Goal: Transaction & Acquisition: Purchase product/service

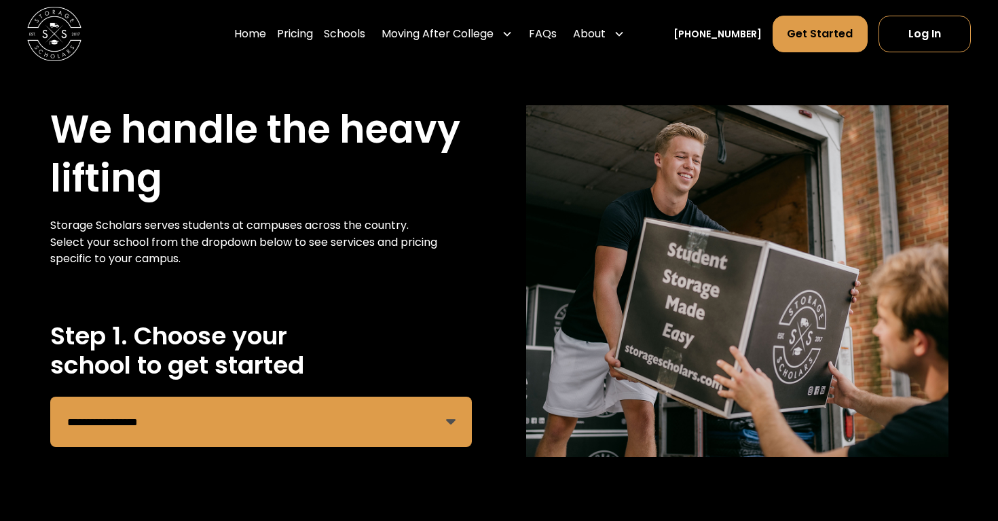
scroll to position [33, 0]
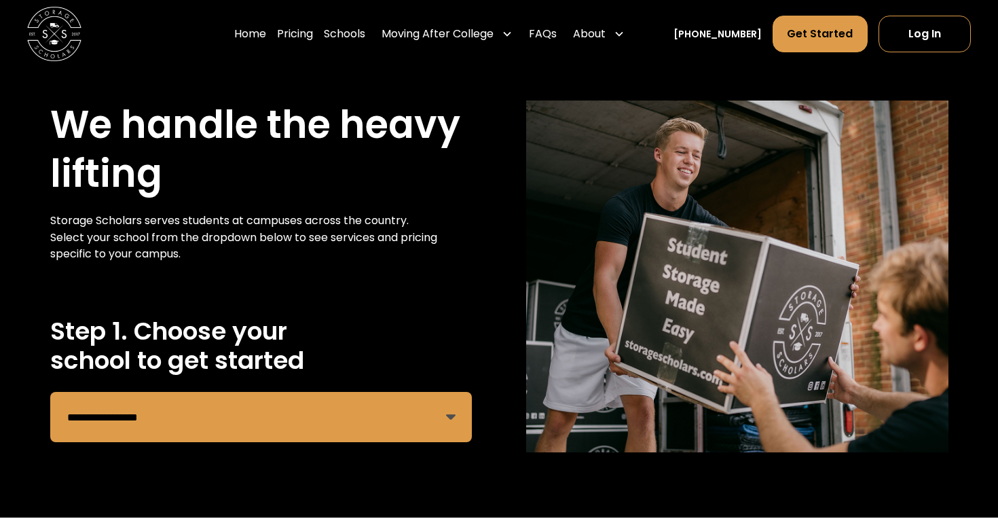
click at [454, 418] on select "**********" at bounding box center [261, 417] width 422 height 50
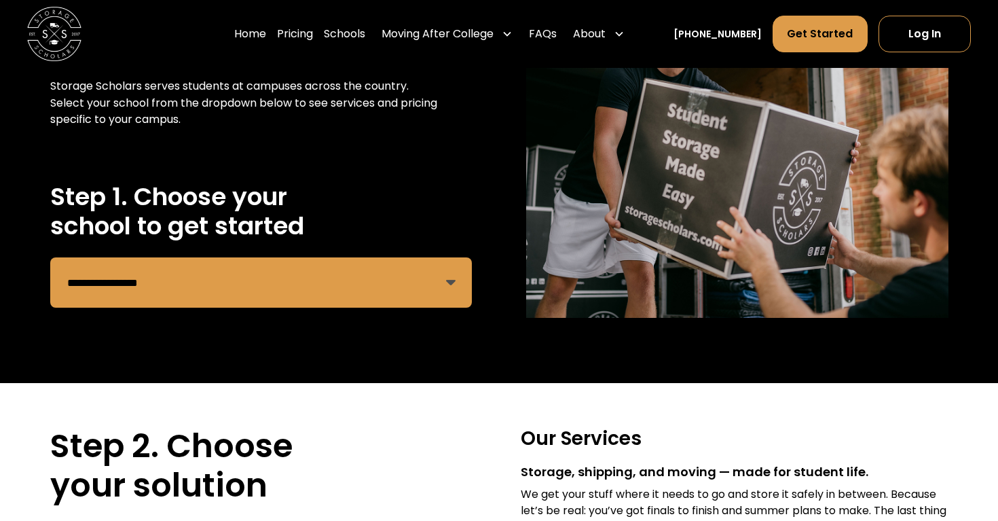
scroll to position [167, 0]
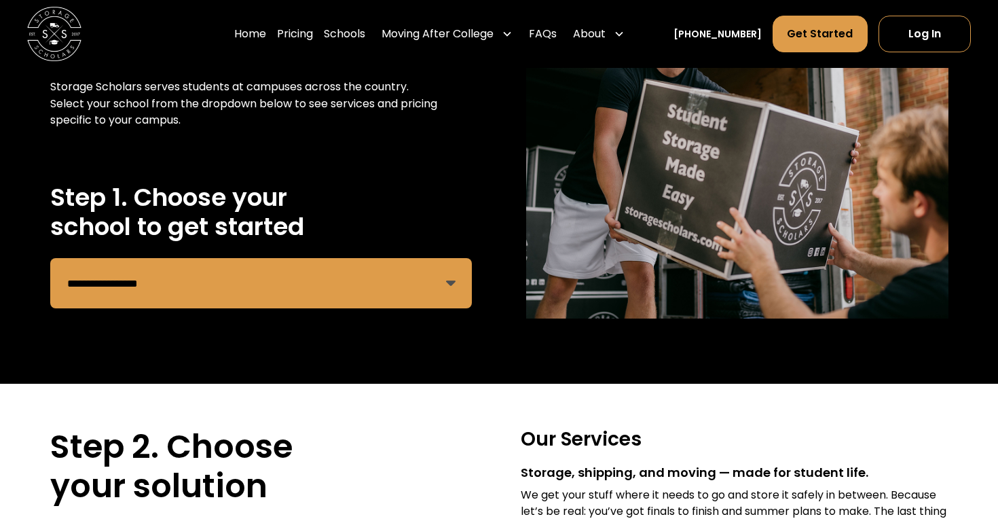
click at [269, 297] on select "**********" at bounding box center [261, 283] width 422 height 50
select select "**********"
click at [50, 258] on select "**********" at bounding box center [261, 283] width 422 height 50
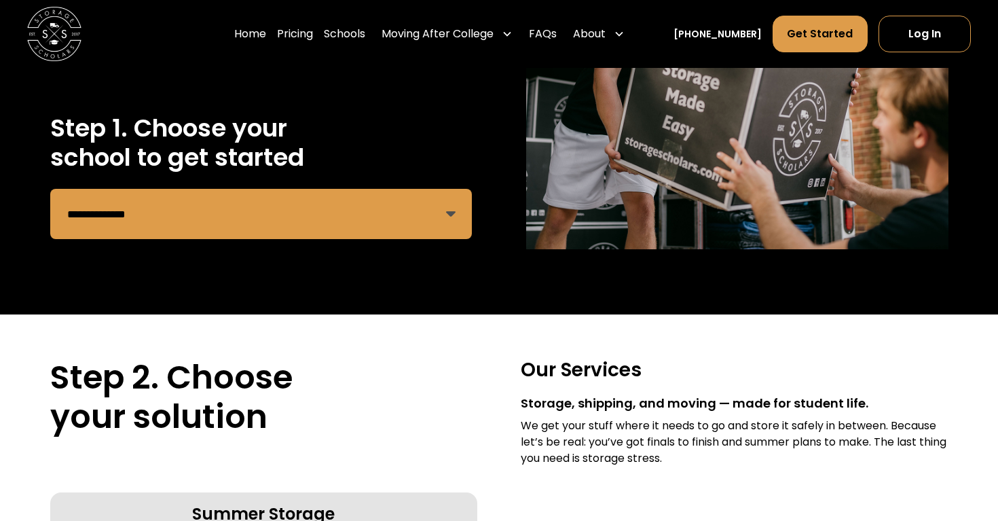
scroll to position [234, 0]
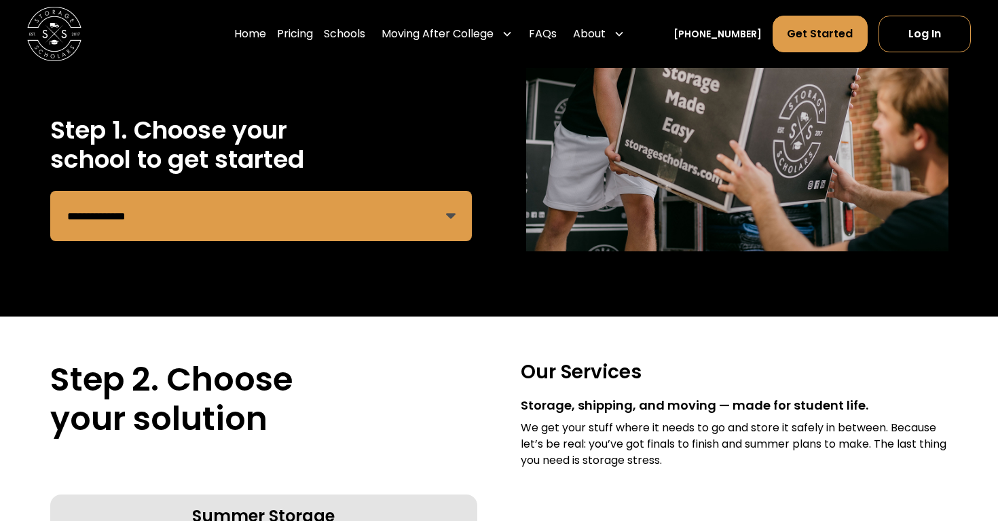
click at [364, 193] on select "**********" at bounding box center [261, 216] width 422 height 50
click at [50, 191] on select "**********" at bounding box center [261, 216] width 422 height 50
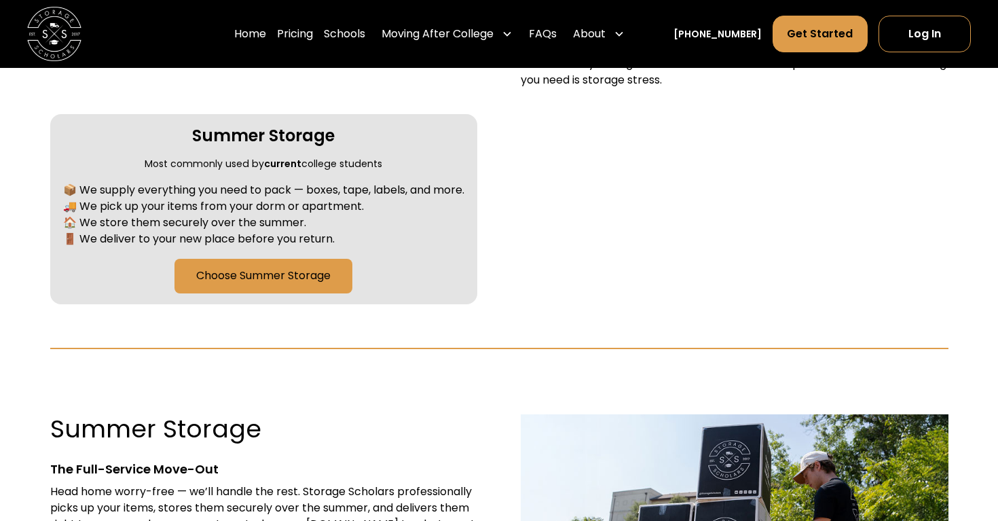
scroll to position [616, 0]
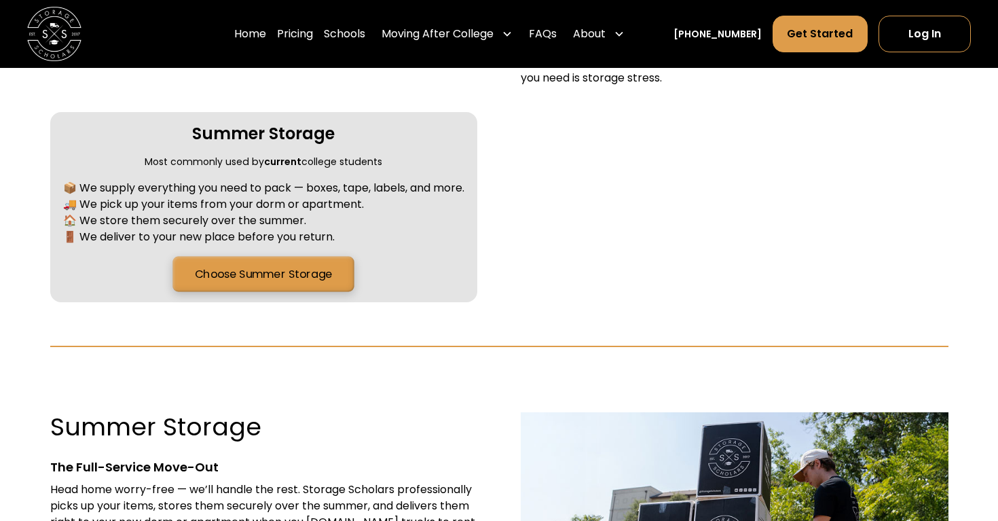
click at [304, 270] on link "Choose Summer Storage" at bounding box center [263, 273] width 181 height 35
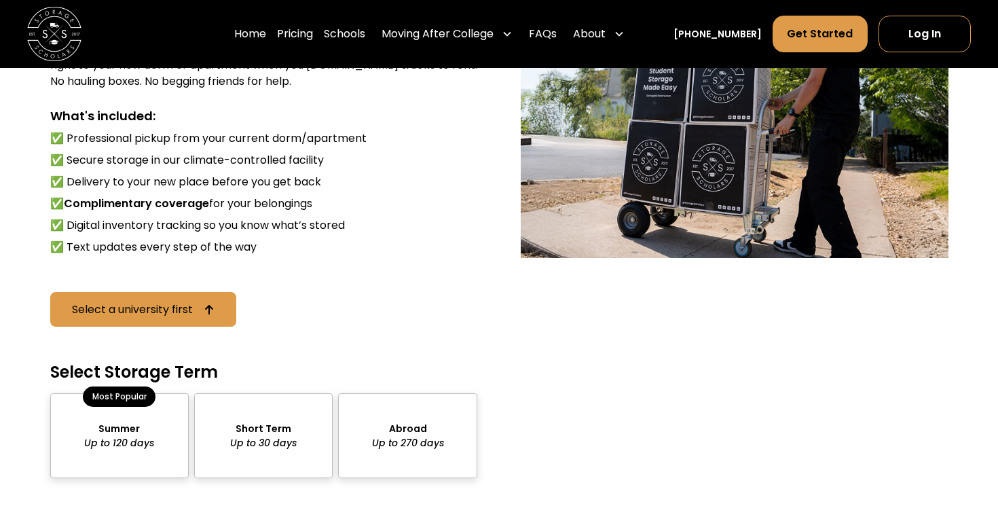
scroll to position [1074, 0]
click at [171, 314] on div "Select a university first" at bounding box center [132, 308] width 124 height 11
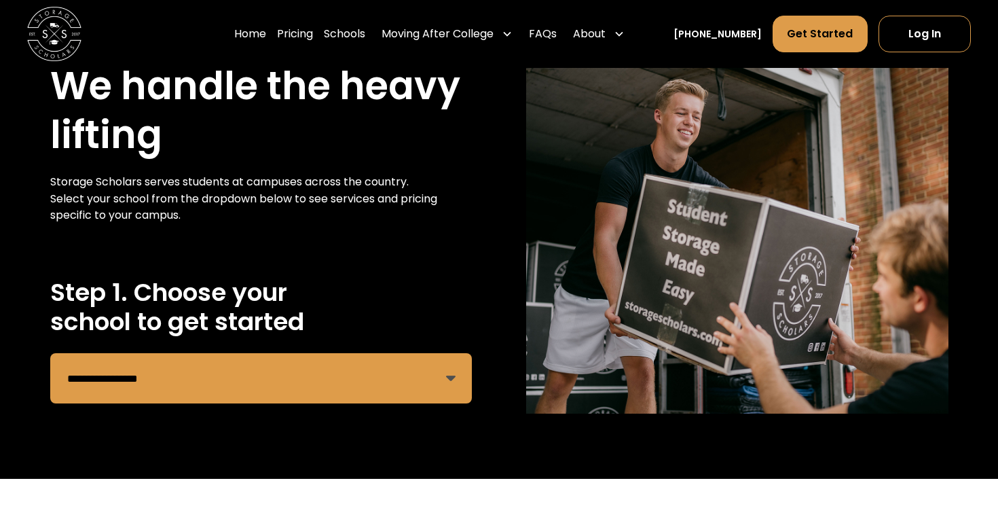
scroll to position [68, 0]
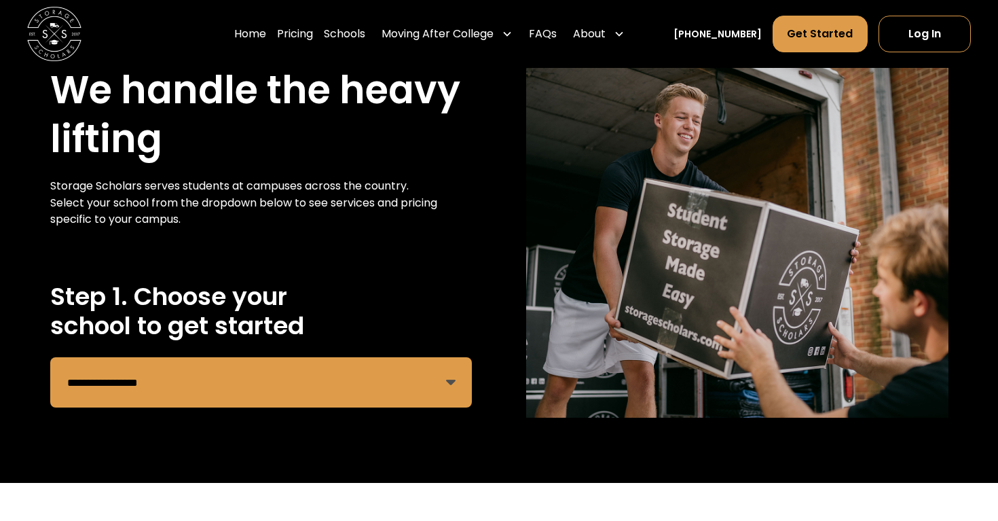
click at [232, 382] on select "**********" at bounding box center [261, 382] width 422 height 50
select select "**********"
click at [50, 357] on select "**********" at bounding box center [261, 382] width 422 height 50
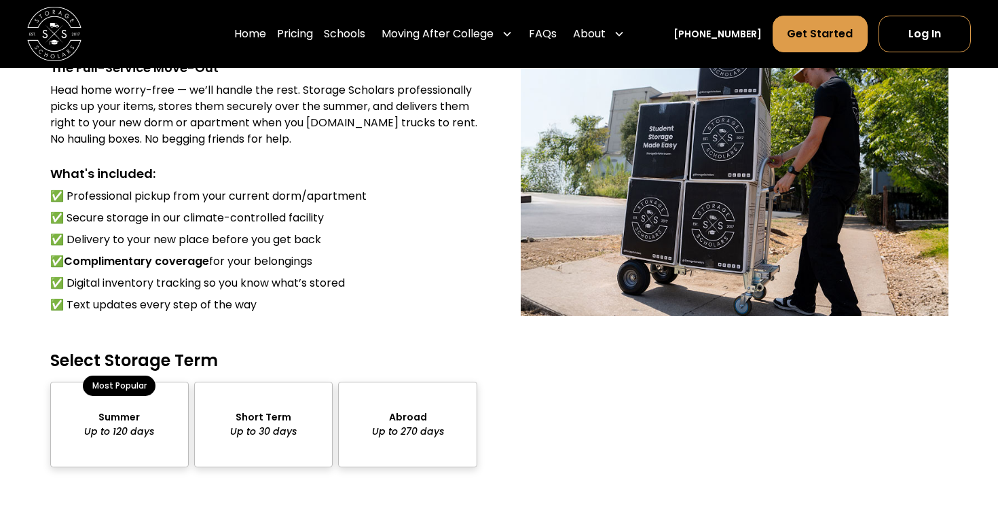
scroll to position [1026, 0]
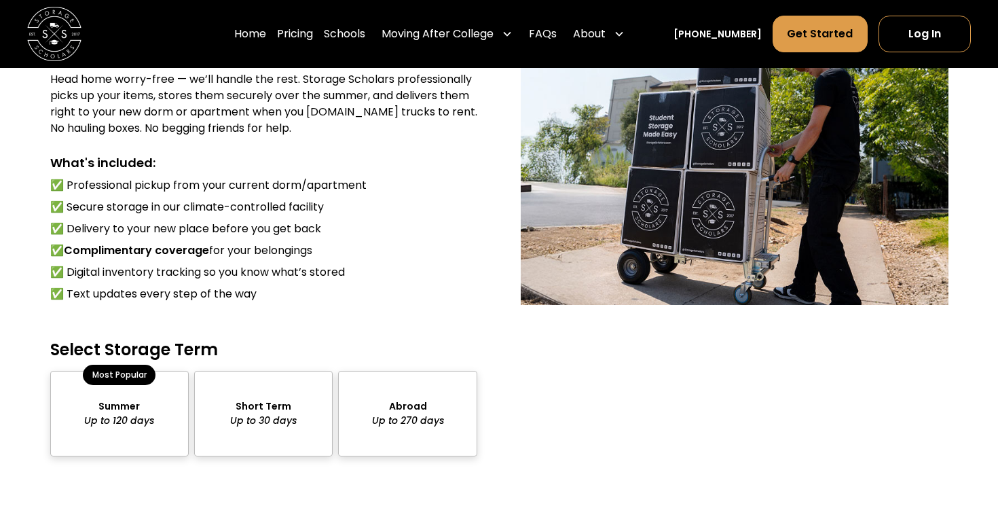
click at [138, 420] on div "package-pricing" at bounding box center [119, 413] width 138 height 85
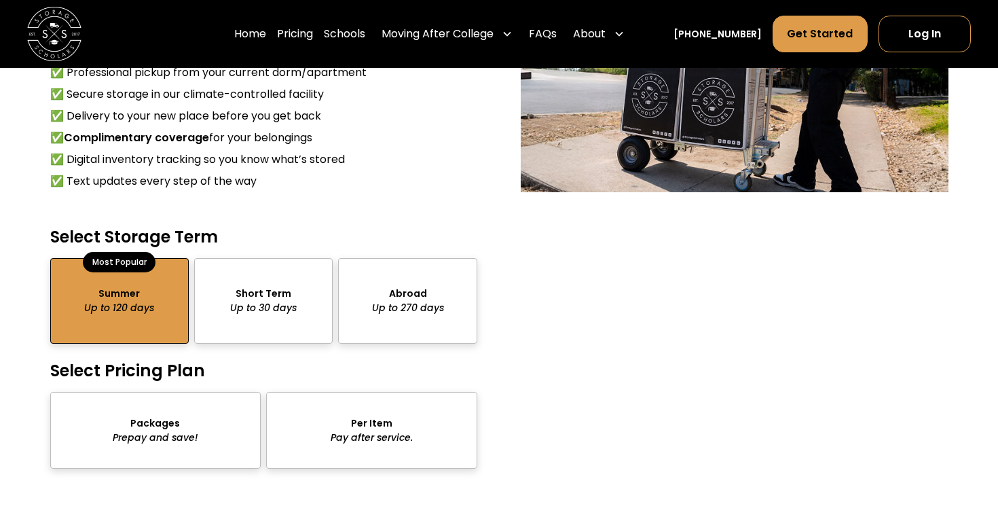
scroll to position [1147, 0]
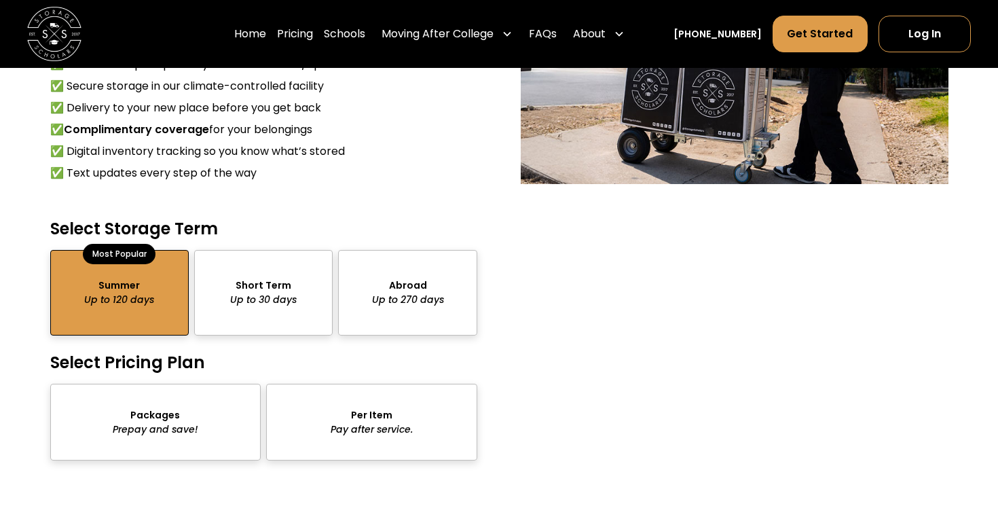
click at [231, 284] on div "package-pricing" at bounding box center [263, 292] width 138 height 85
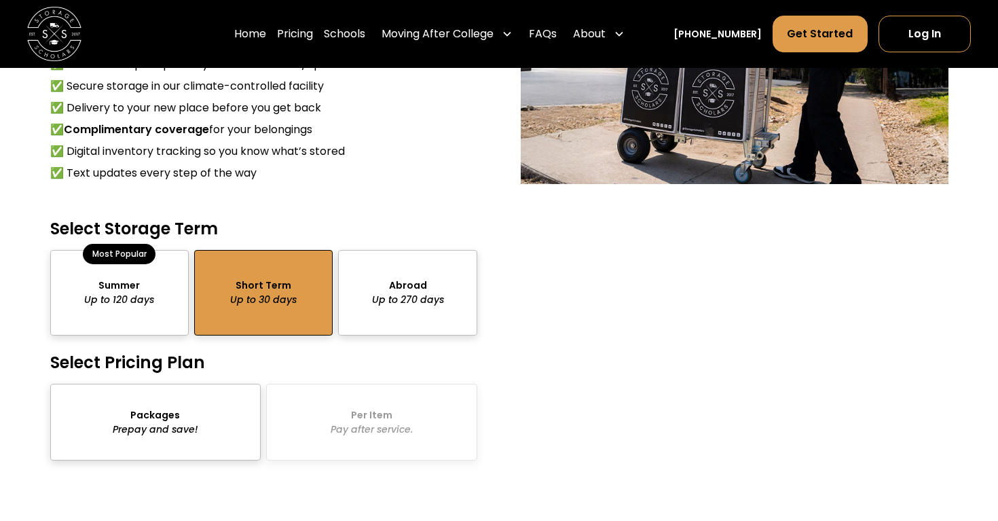
click at [141, 310] on div "package-pricing" at bounding box center [119, 292] width 138 height 85
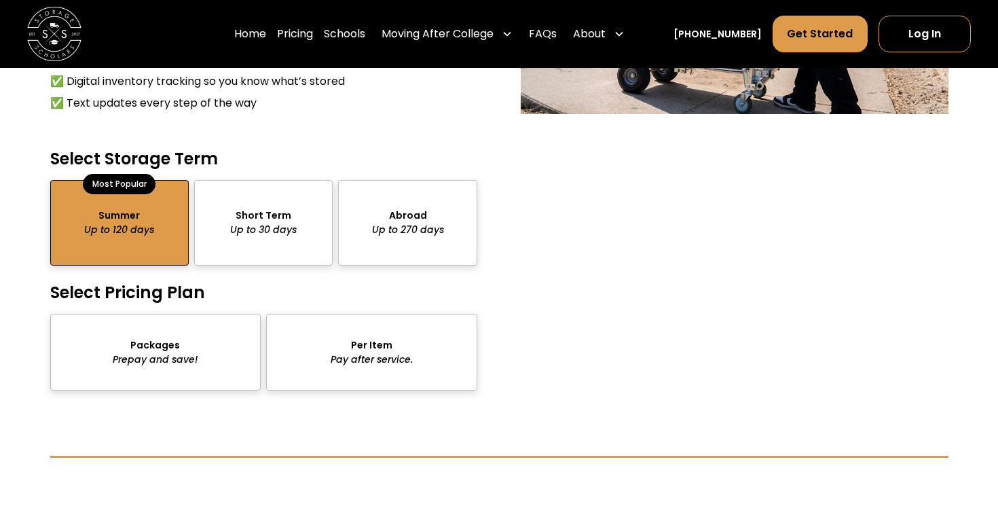
scroll to position [1221, 0]
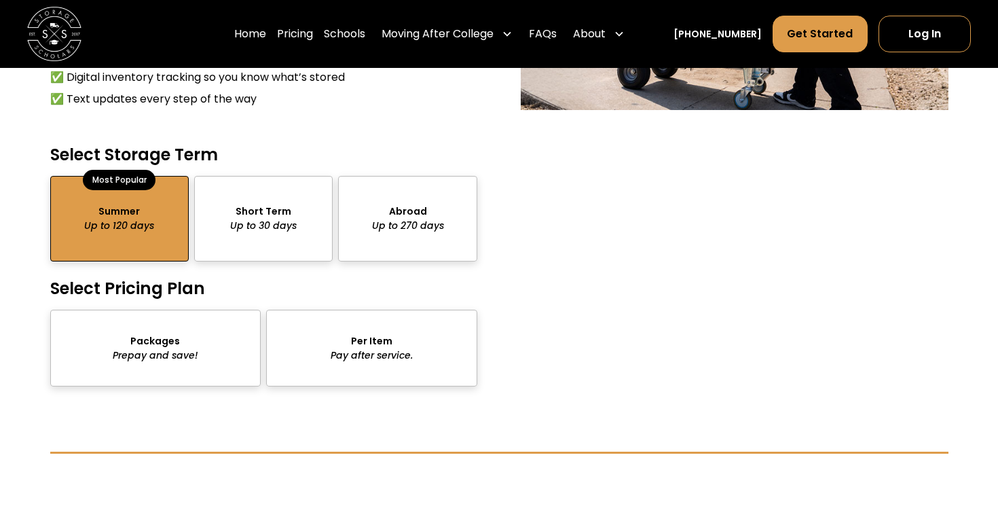
click at [191, 355] on div "package-pricing" at bounding box center [155, 348] width 211 height 77
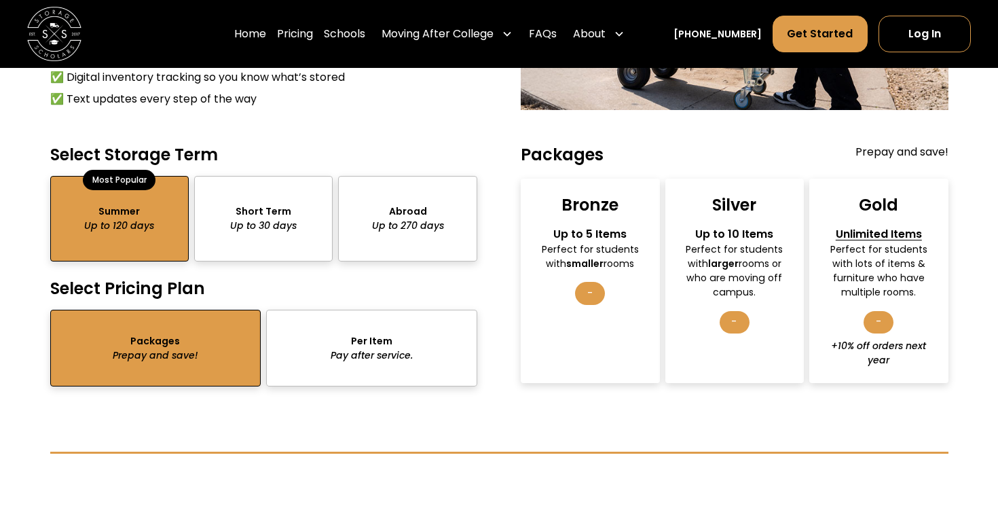
click at [296, 346] on div "package-pricing" at bounding box center [371, 348] width 211 height 77
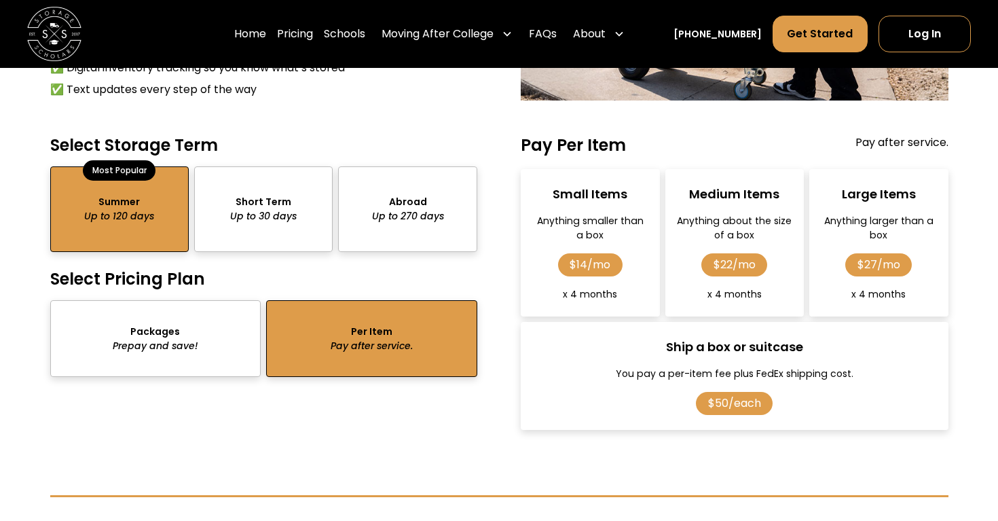
scroll to position [1233, 0]
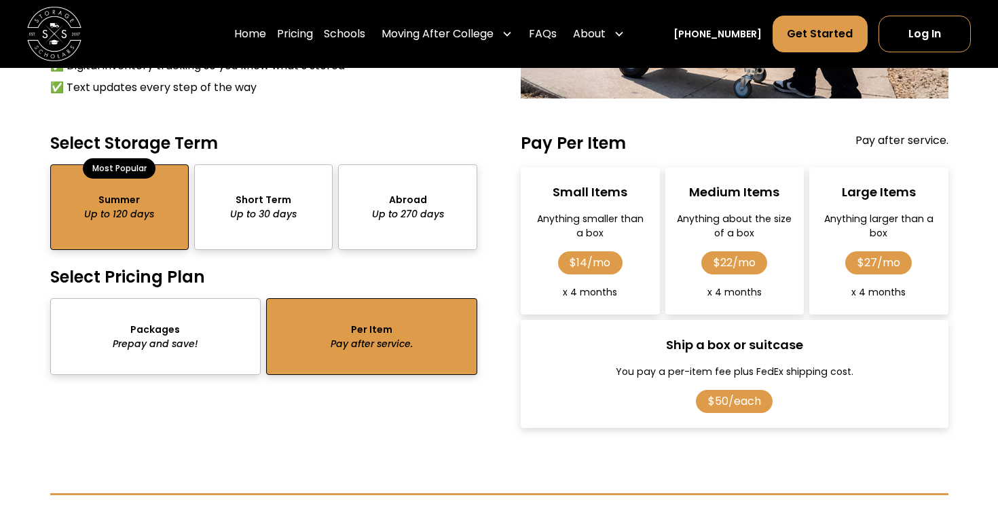
click at [161, 337] on div "package-pricing" at bounding box center [155, 336] width 211 height 77
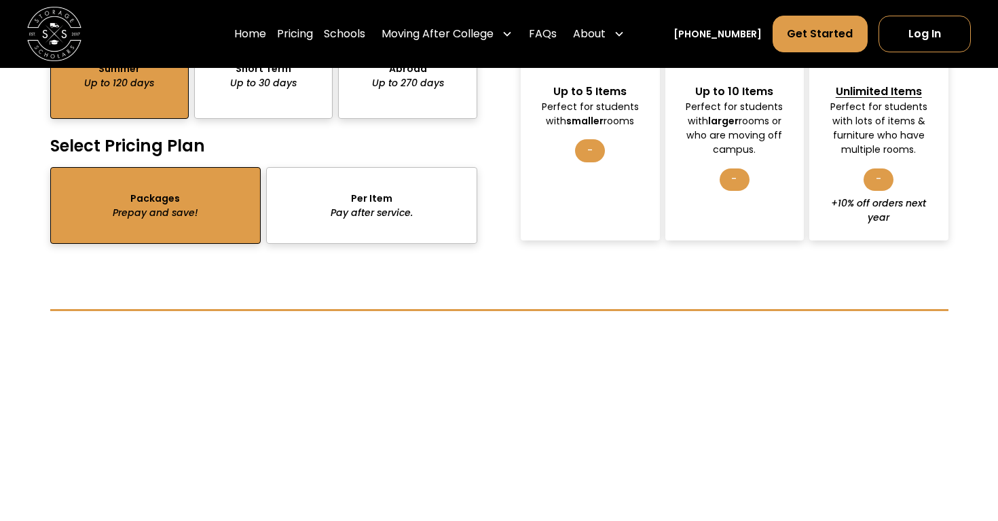
scroll to position [1367, 0]
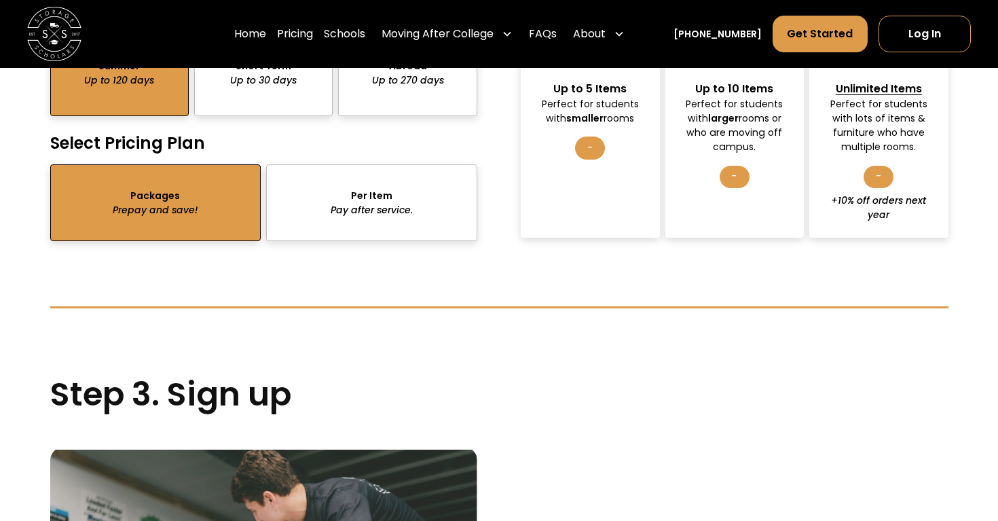
click at [375, 147] on h4 "Select Pricing Plan" at bounding box center [263, 142] width 427 height 21
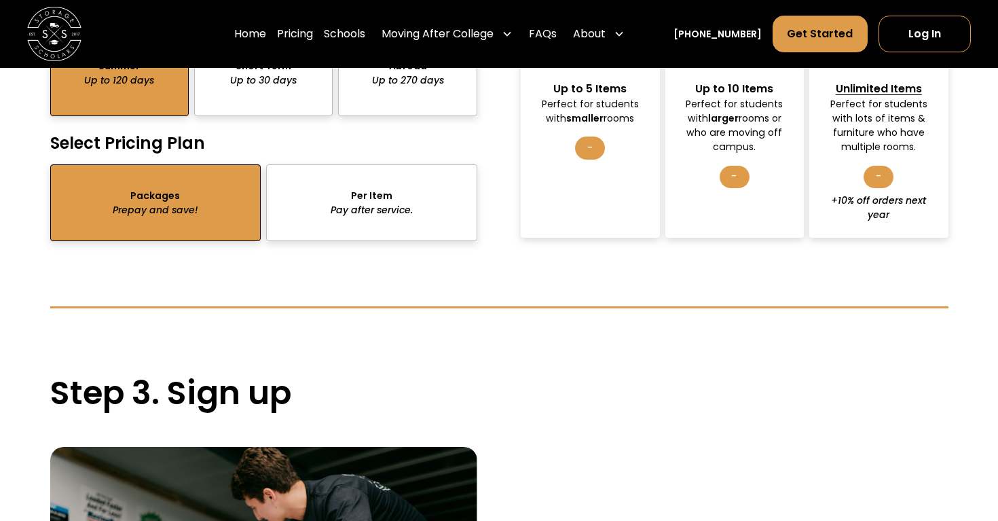
click at [365, 232] on div "package-pricing" at bounding box center [371, 202] width 211 height 77
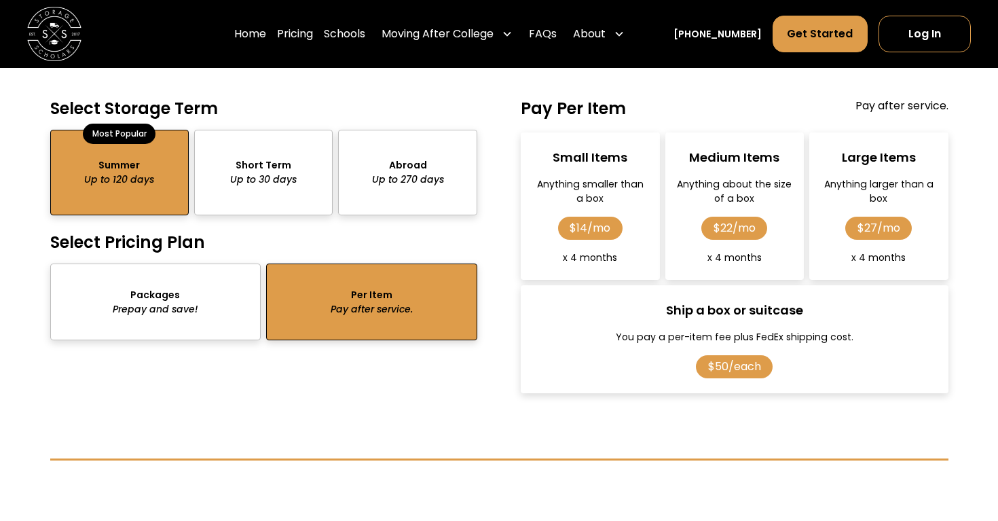
scroll to position [1264, 0]
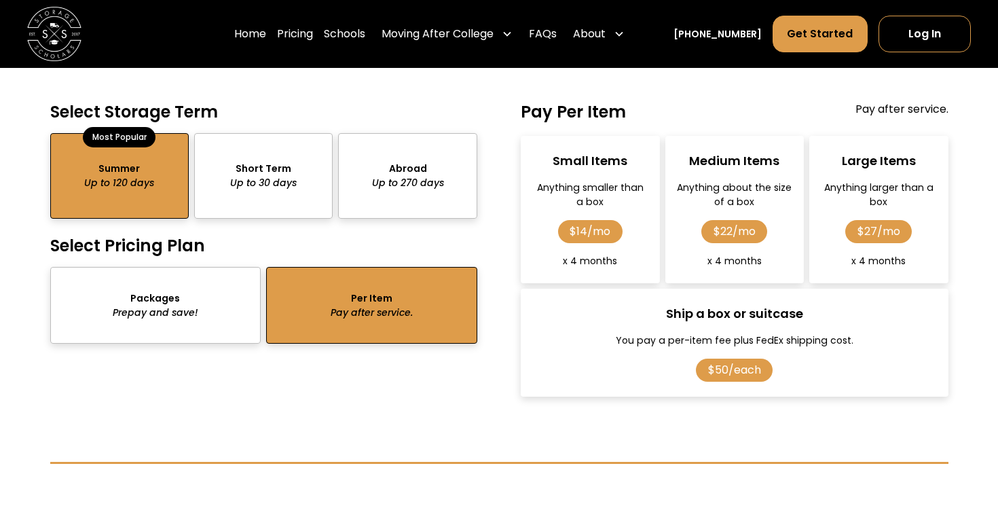
click at [124, 291] on div "package-pricing" at bounding box center [155, 305] width 211 height 77
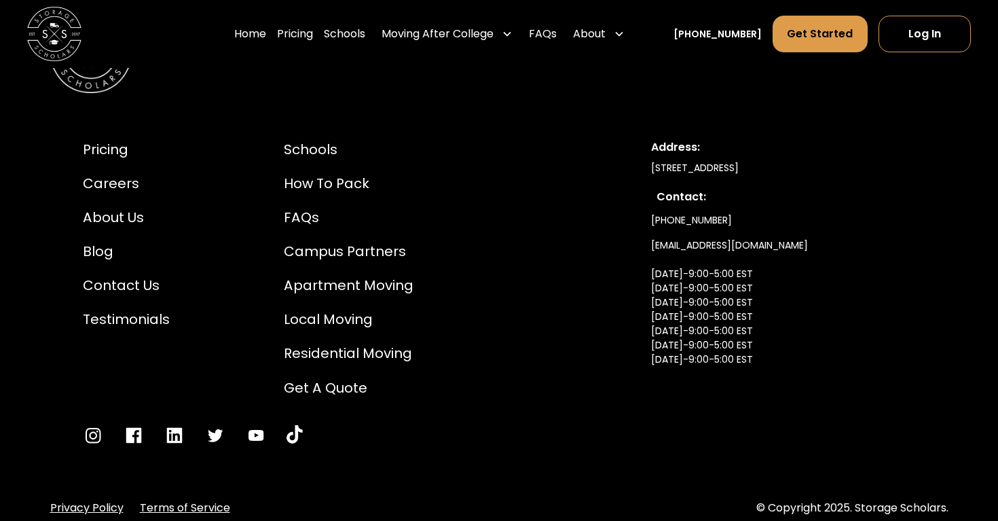
scroll to position [2716, 0]
click at [319, 189] on div "How to Pack" at bounding box center [349, 184] width 130 height 20
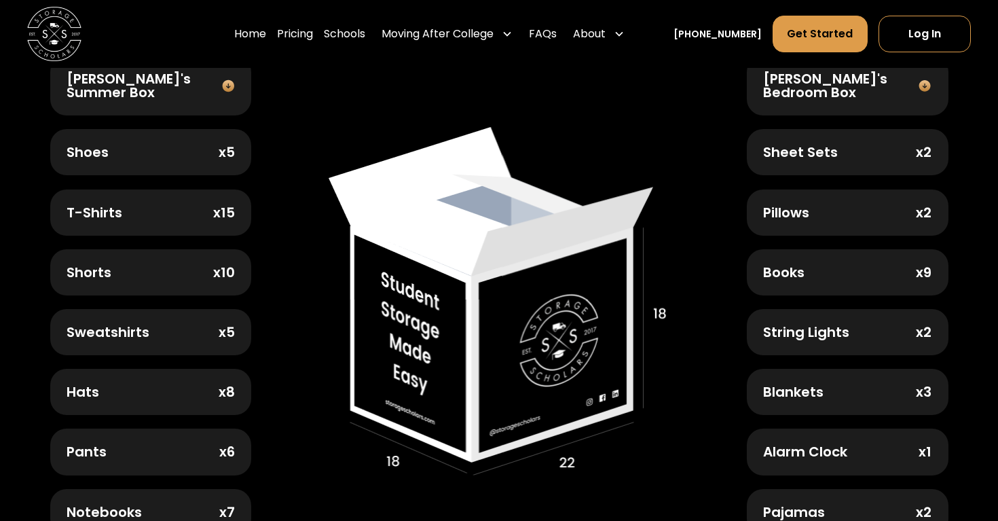
scroll to position [584, 0]
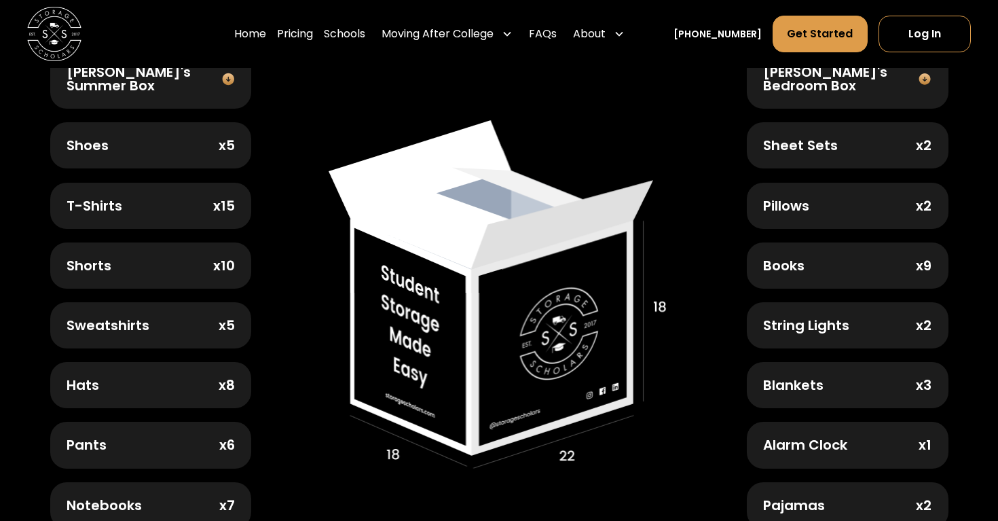
click at [76, 143] on div "Shoes" at bounding box center [88, 145] width 42 height 14
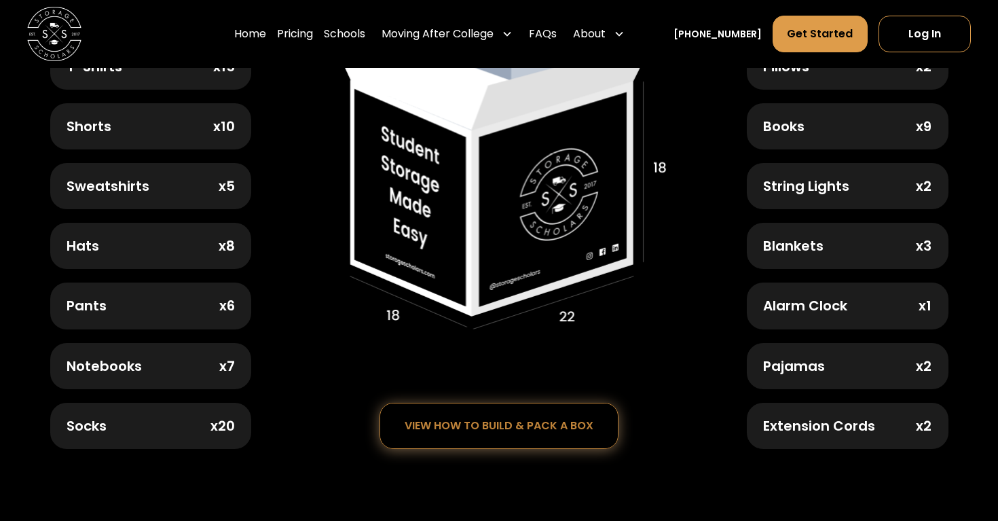
scroll to position [755, 0]
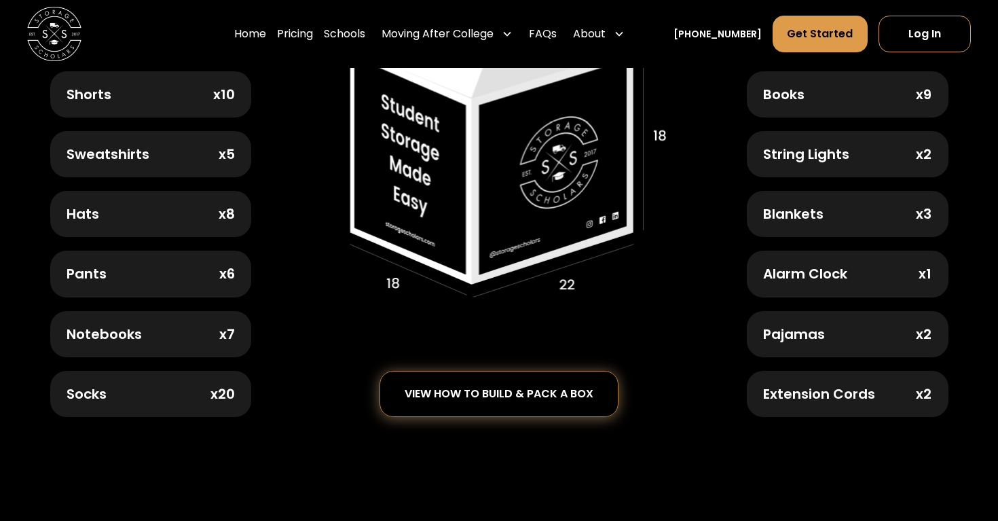
click at [498, 391] on div "view how to build & pack a box" at bounding box center [499, 394] width 189 height 12
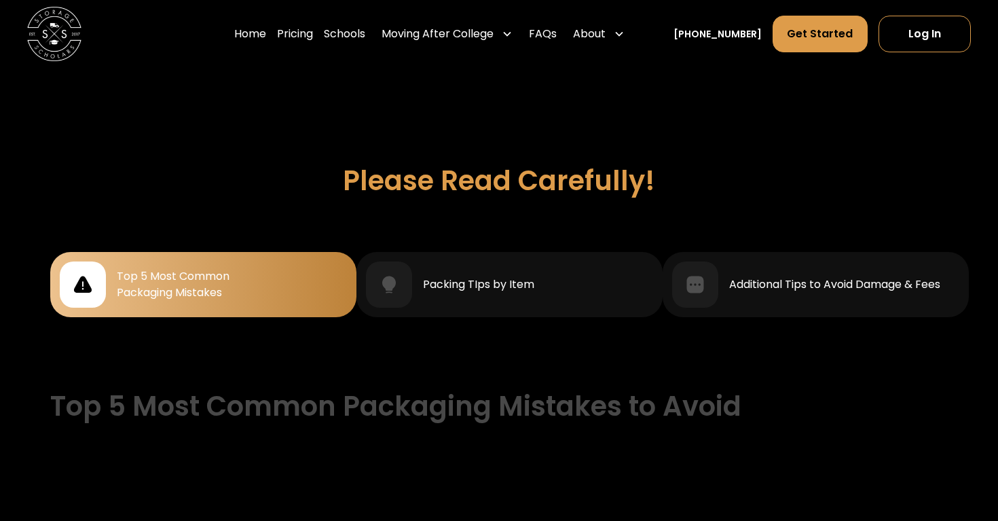
scroll to position [1163, 0]
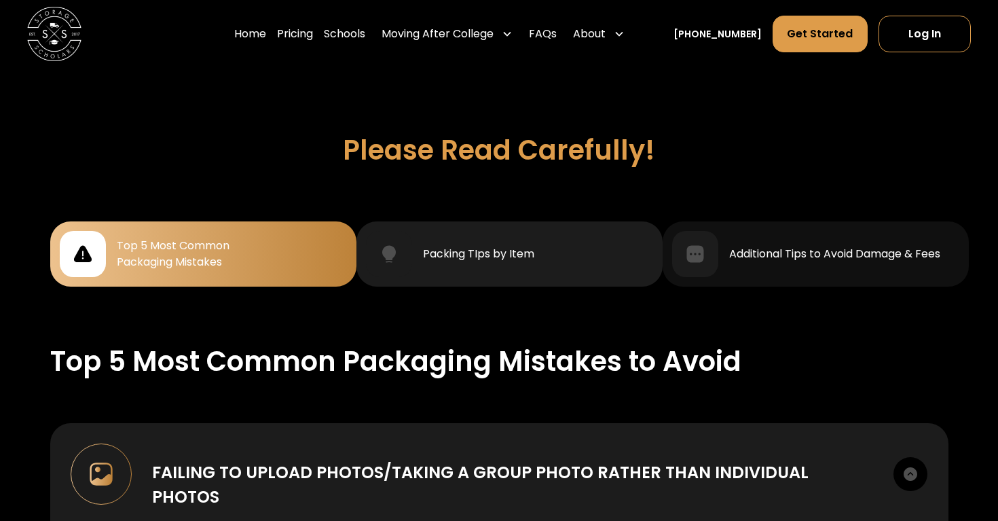
click at [490, 256] on div "Packing TIps by Item" at bounding box center [509, 254] width 287 height 46
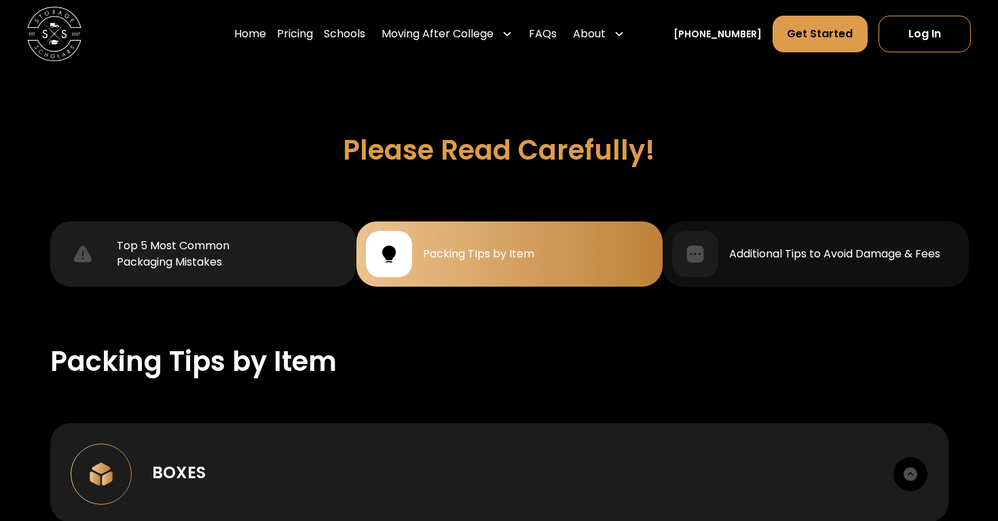
click at [266, 240] on div "Top 5 Most Common Packaging Mistakes" at bounding box center [203, 254] width 287 height 46
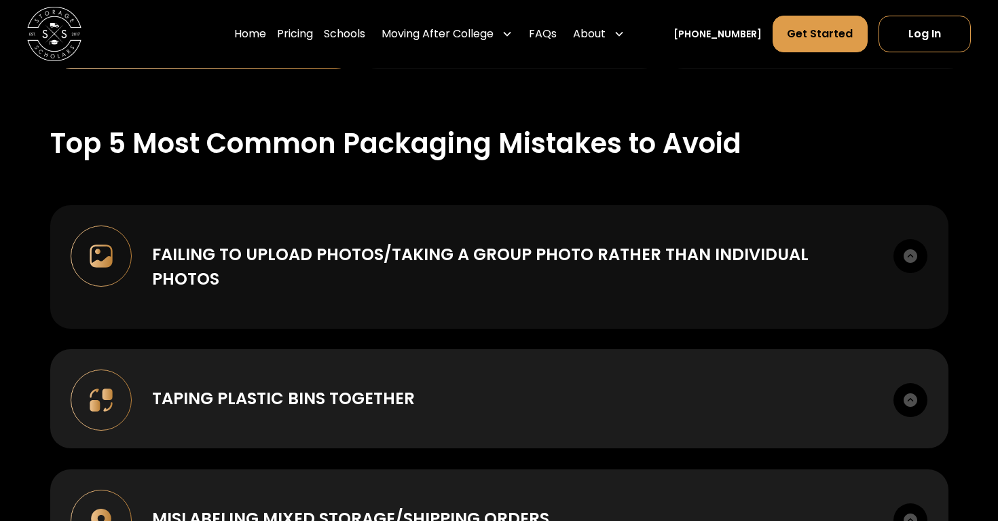
scroll to position [1383, 0]
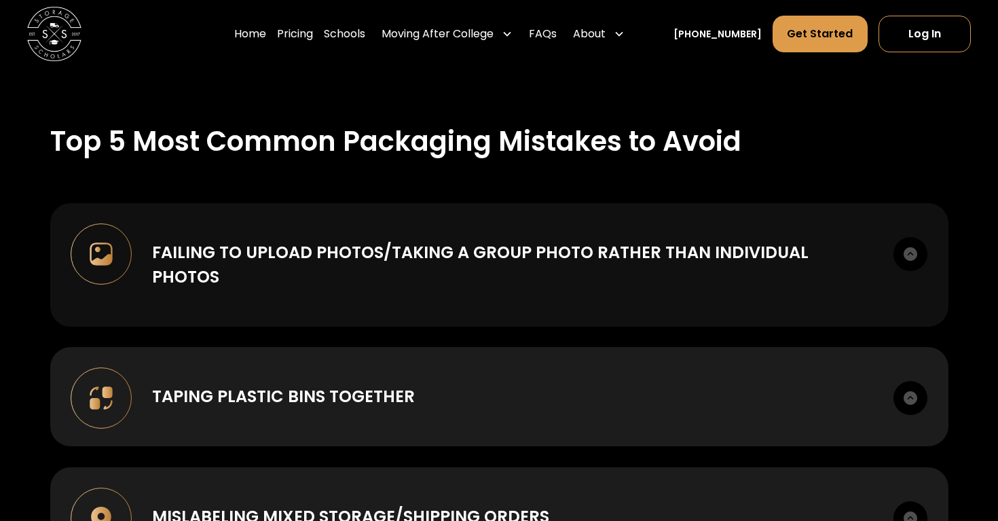
click at [912, 242] on img at bounding box center [910, 254] width 34 height 34
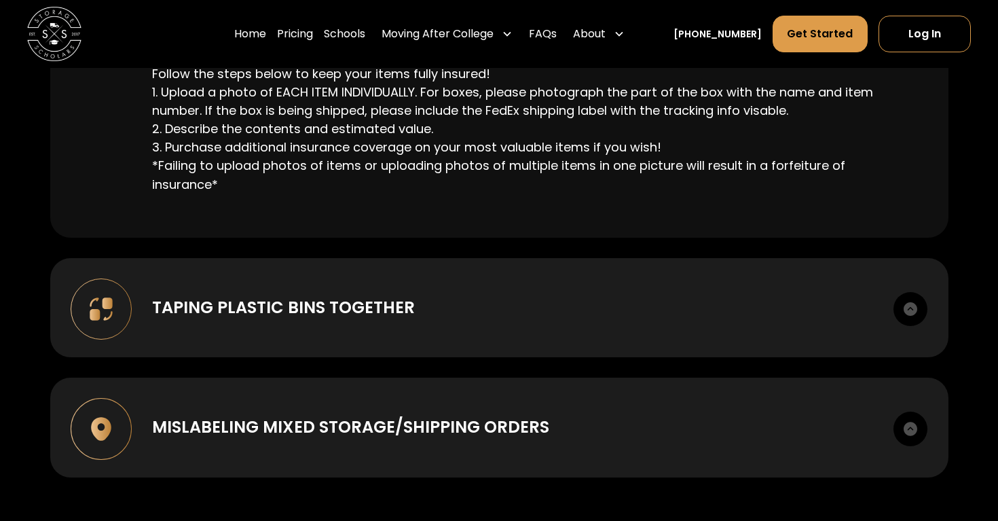
scroll to position [1688, 0]
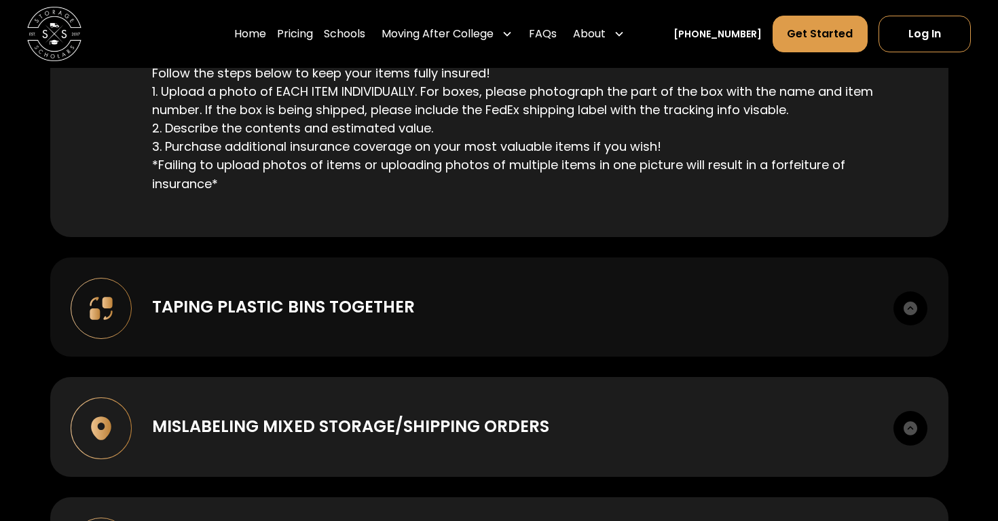
click at [916, 291] on img at bounding box center [910, 308] width 34 height 34
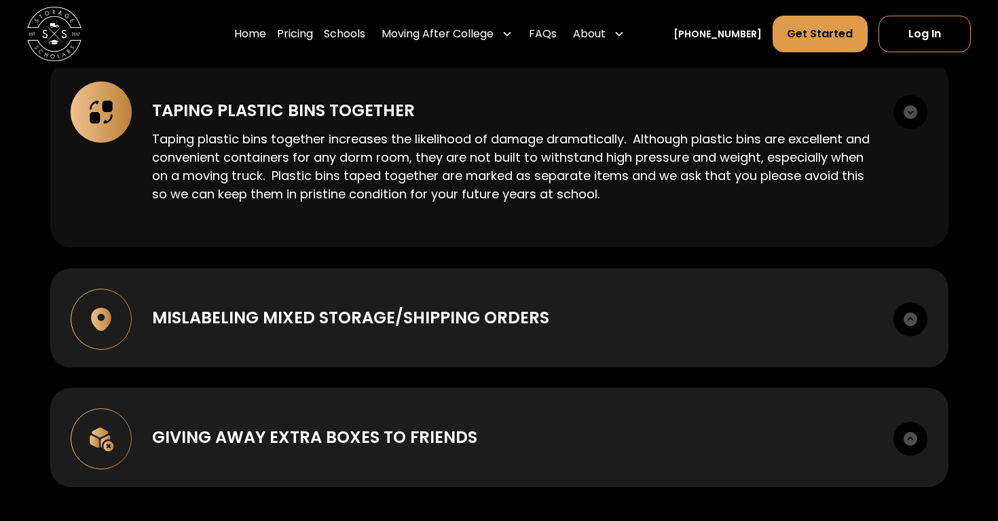
scroll to position [1887, 0]
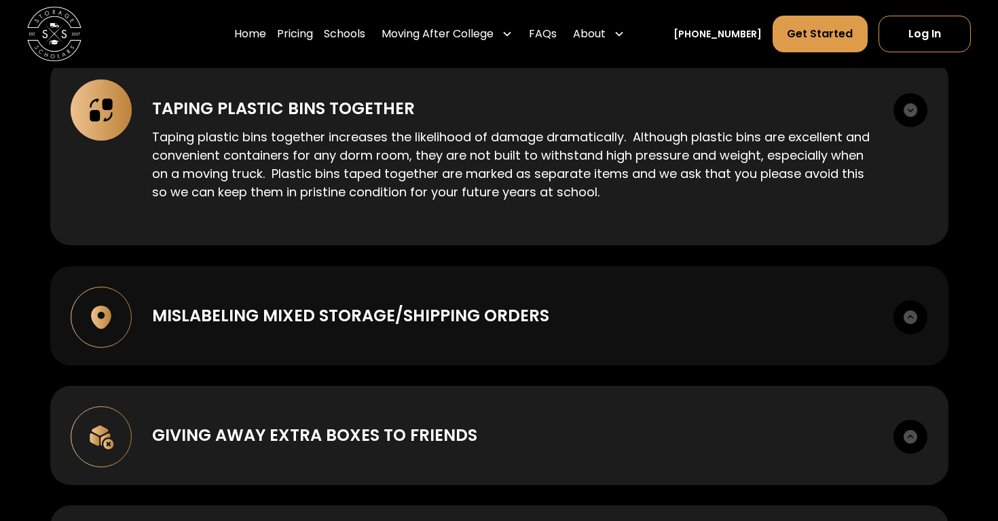
click at [906, 300] on img at bounding box center [910, 317] width 34 height 34
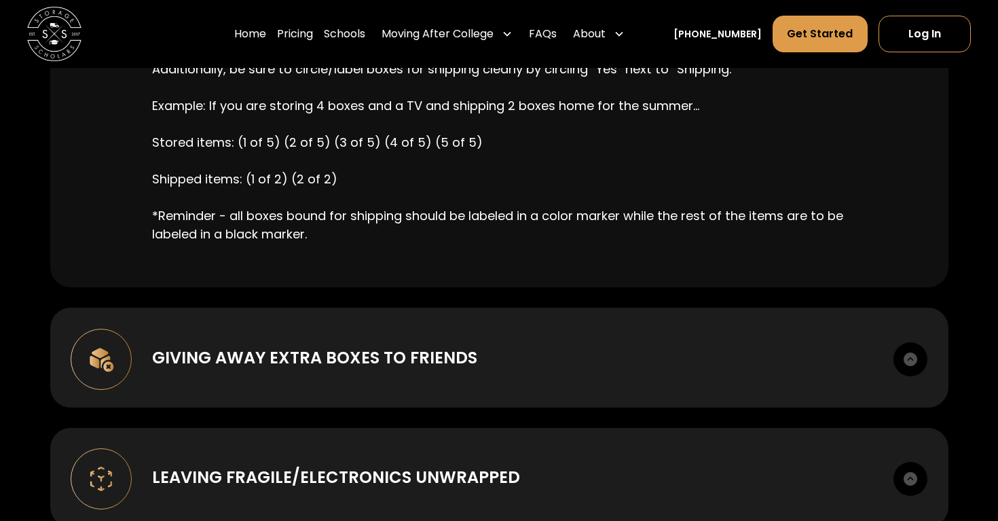
scroll to position [2115, 0]
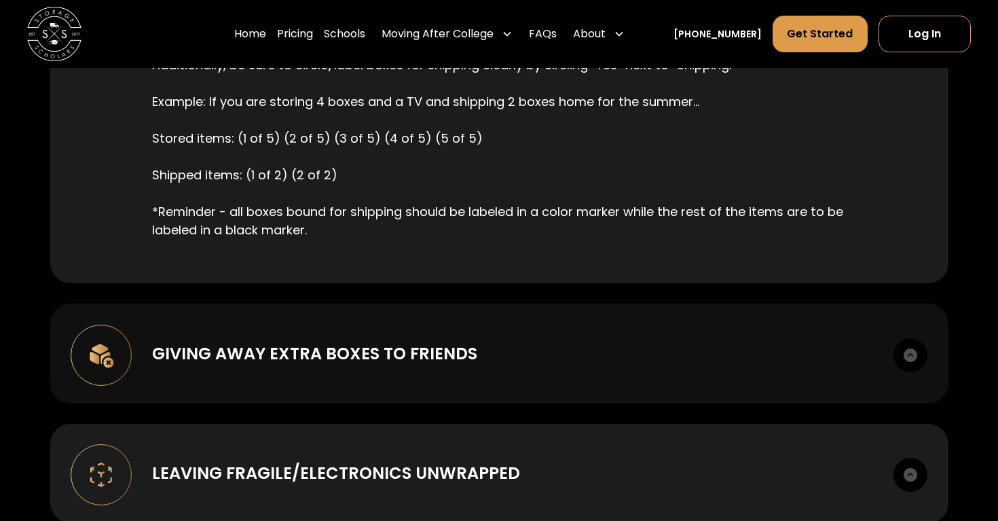
click at [911, 338] on img at bounding box center [910, 355] width 34 height 34
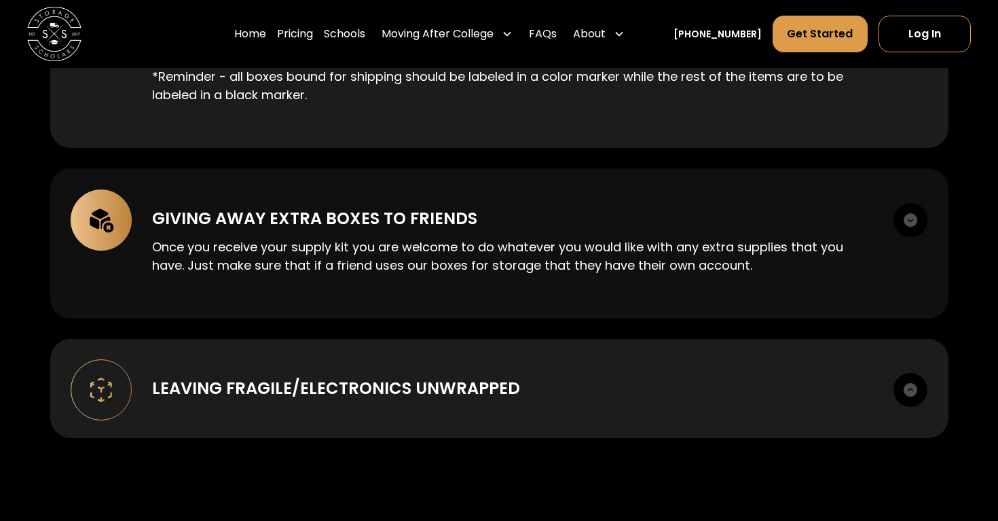
scroll to position [2255, 0]
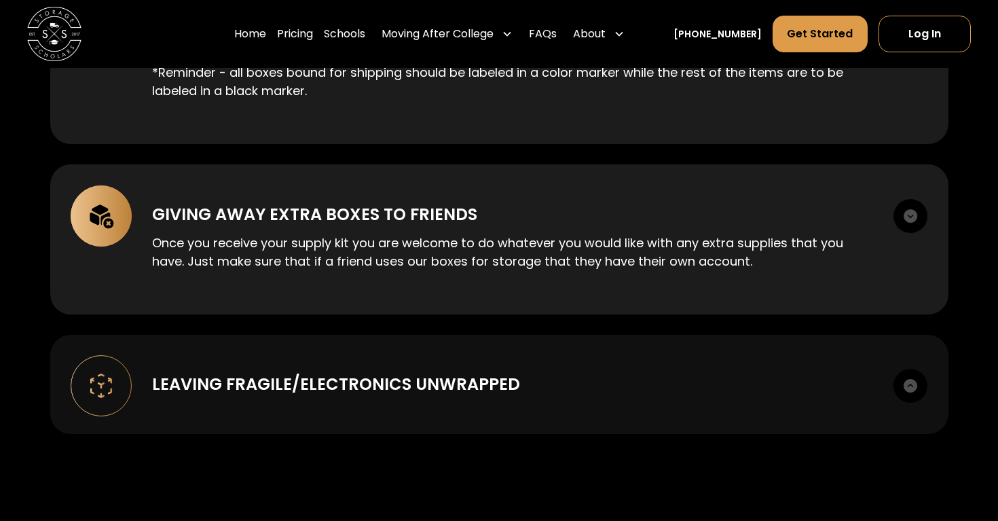
click at [911, 369] on img at bounding box center [910, 386] width 34 height 34
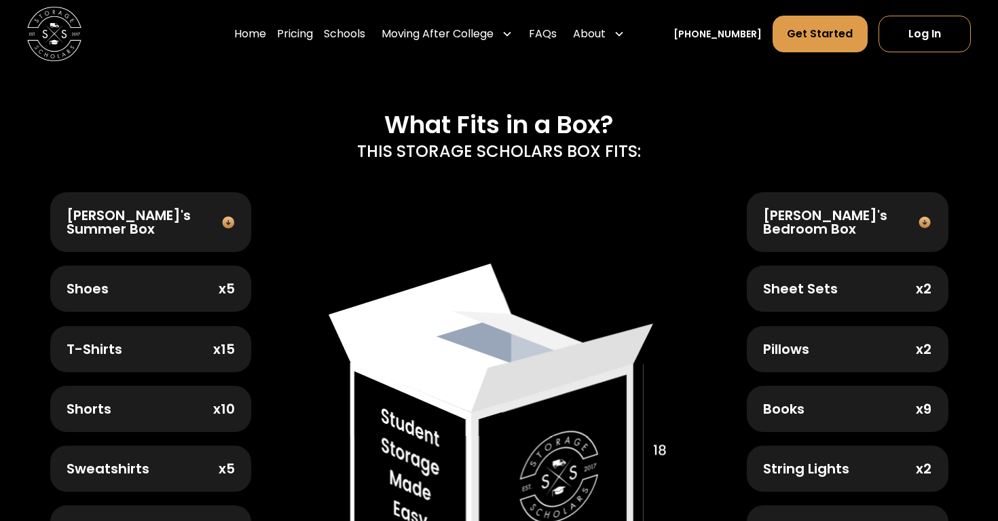
scroll to position [442, 0]
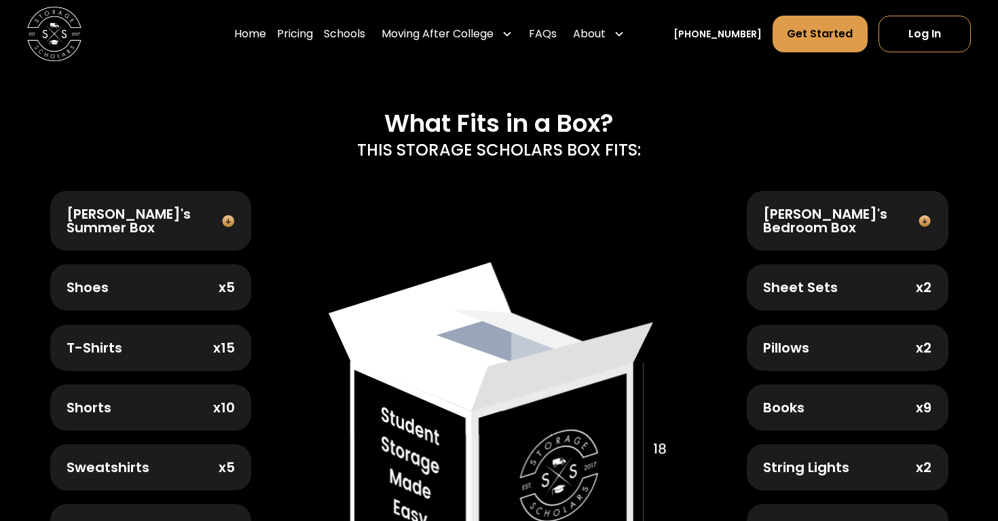
click at [783, 341] on div "Pillows" at bounding box center [786, 348] width 46 height 14
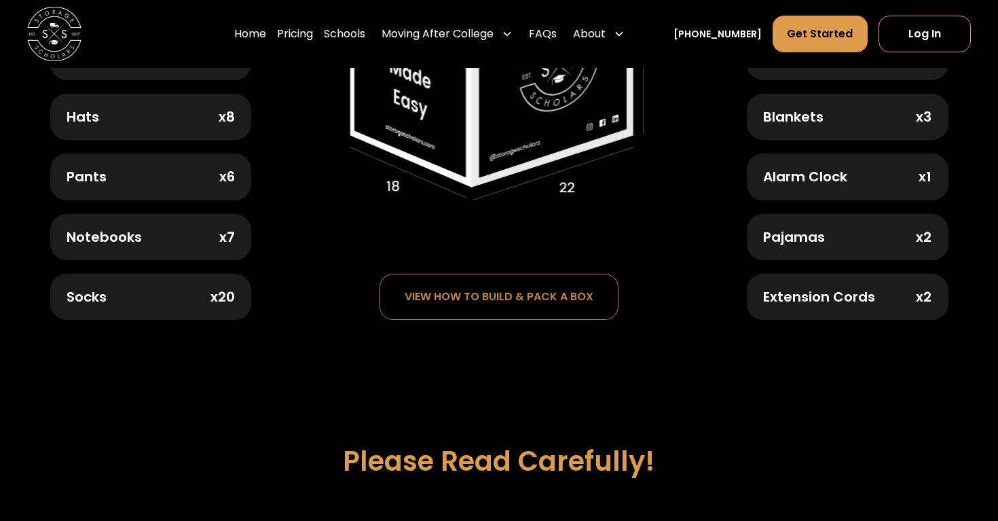
scroll to position [850, 0]
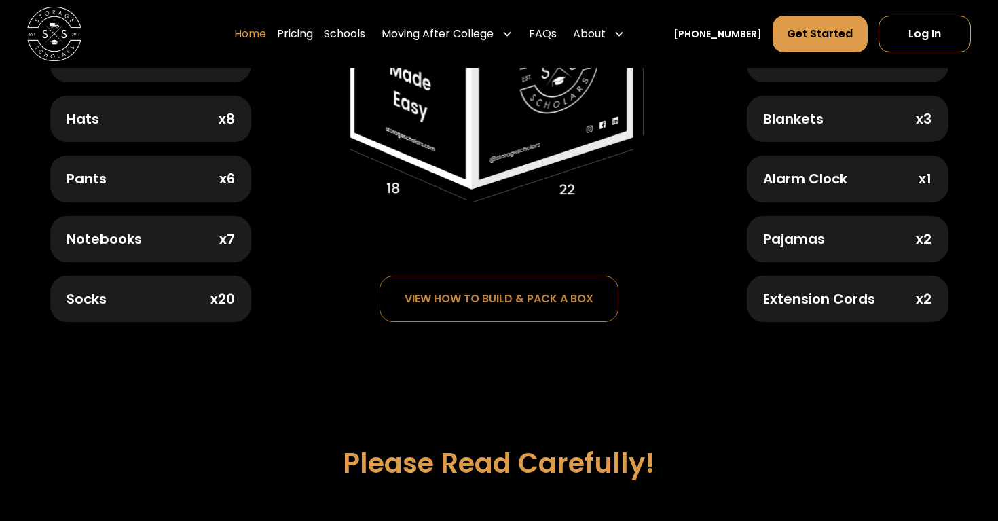
click at [266, 33] on link "Home" at bounding box center [250, 34] width 32 height 38
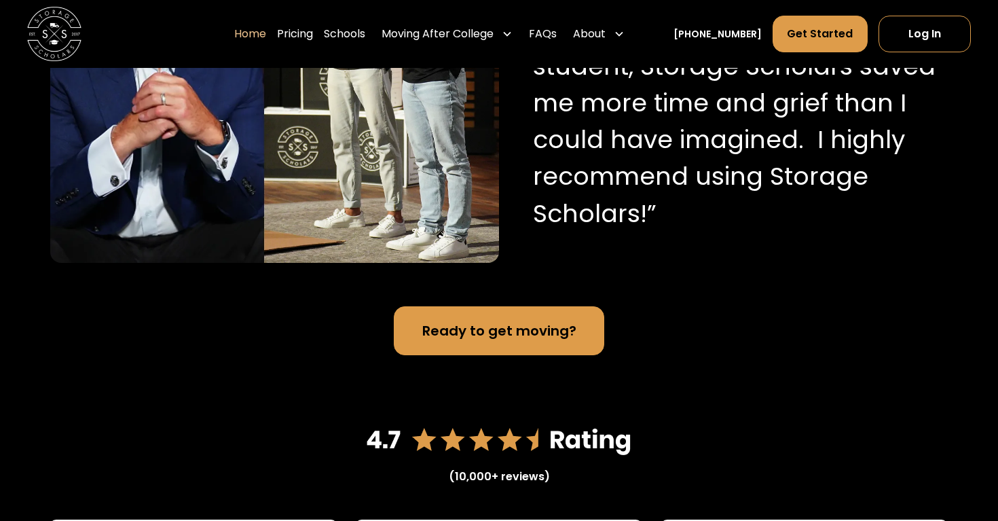
scroll to position [1536, 0]
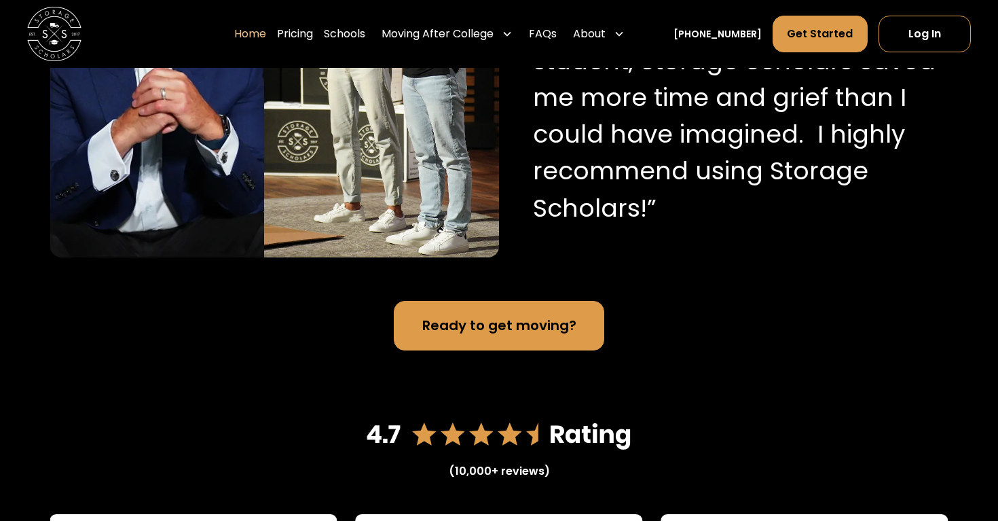
click at [551, 336] on link "Ready to get moving?" at bounding box center [499, 325] width 210 height 49
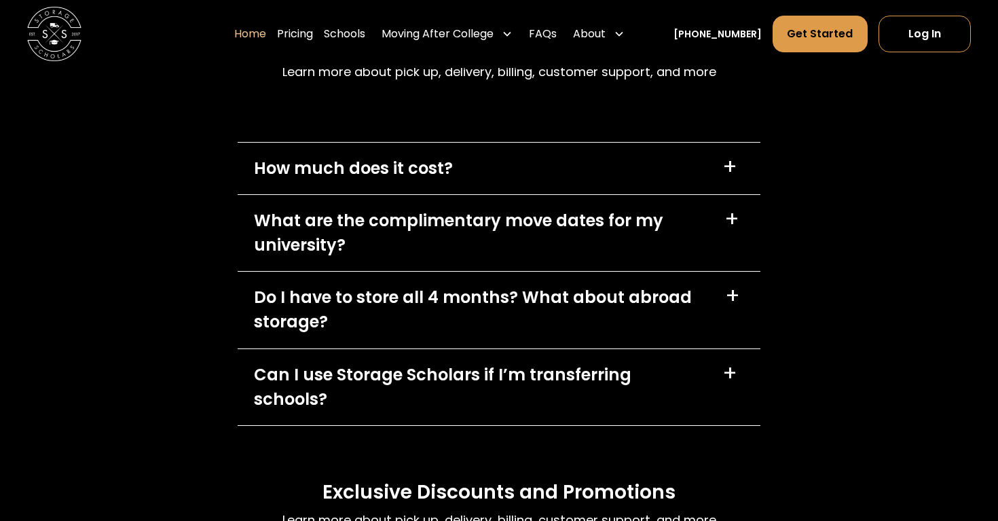
scroll to position [3890, 0]
click at [709, 193] on div "How much does it cost? +" at bounding box center [499, 168] width 523 height 52
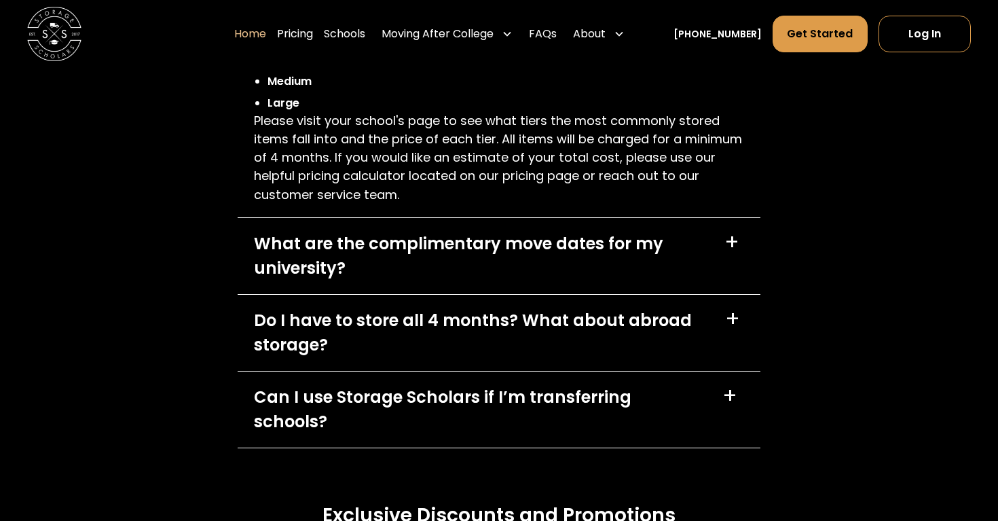
scroll to position [4076, 0]
click at [730, 253] on div "+" at bounding box center [731, 242] width 15 height 22
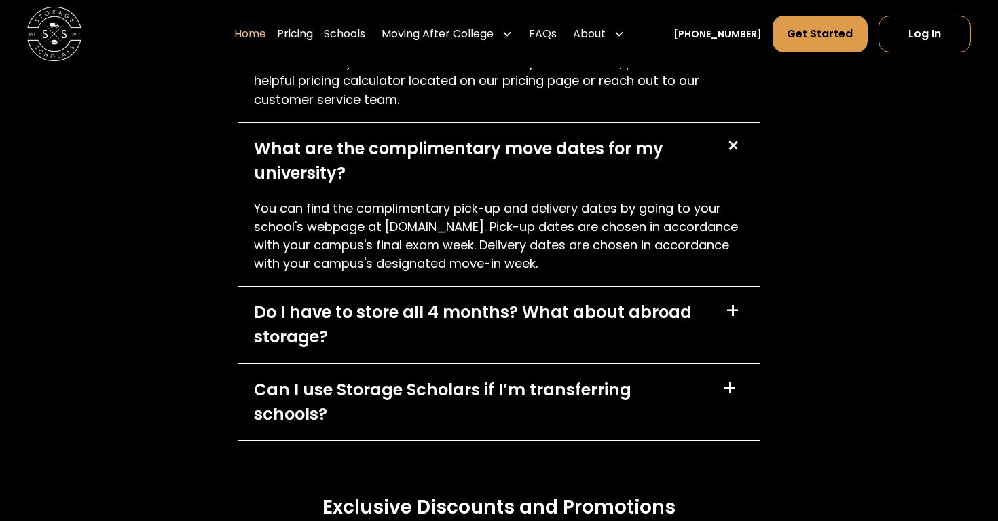
scroll to position [4175, 0]
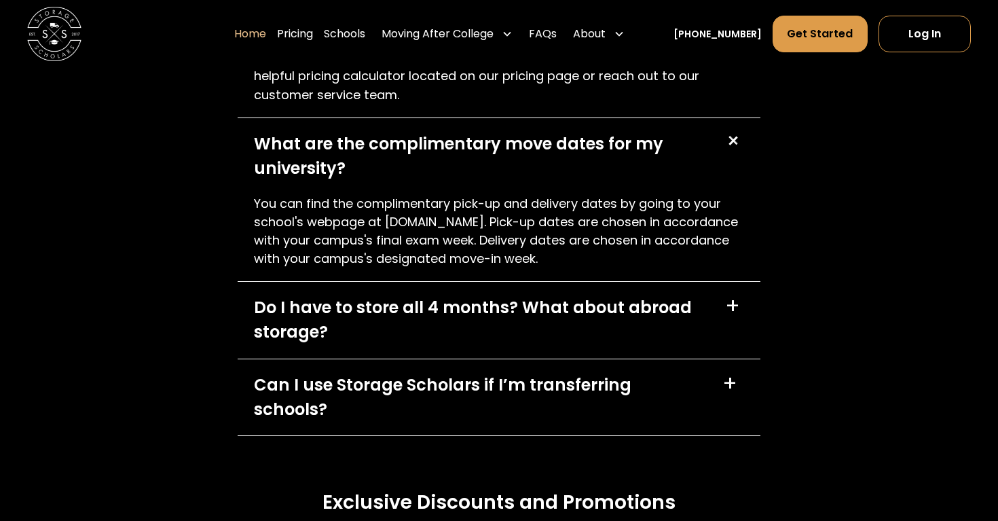
click at [738, 317] on div "+" at bounding box center [732, 306] width 15 height 22
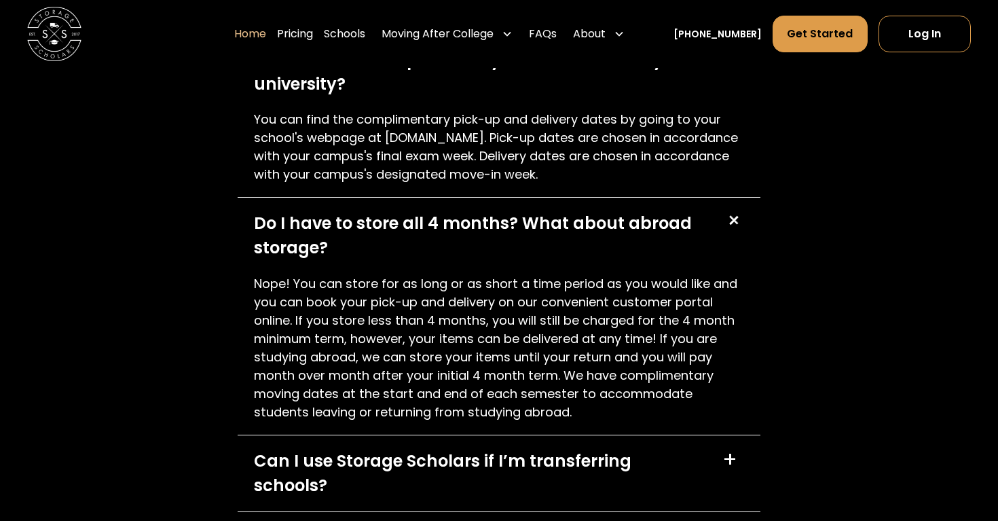
scroll to position [4260, 0]
click at [735, 233] on div "+" at bounding box center [733, 220] width 26 height 26
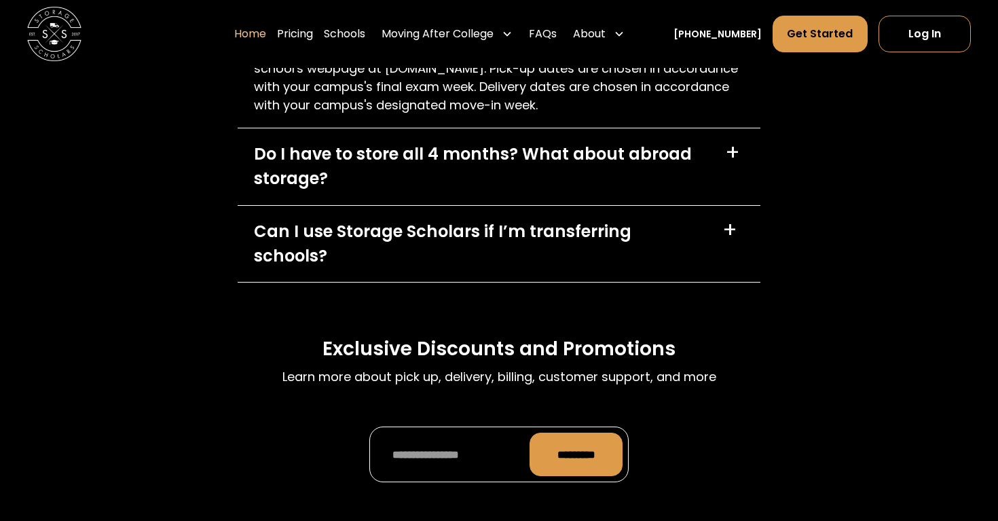
scroll to position [4329, 0]
click at [728, 240] on div "+" at bounding box center [729, 230] width 15 height 22
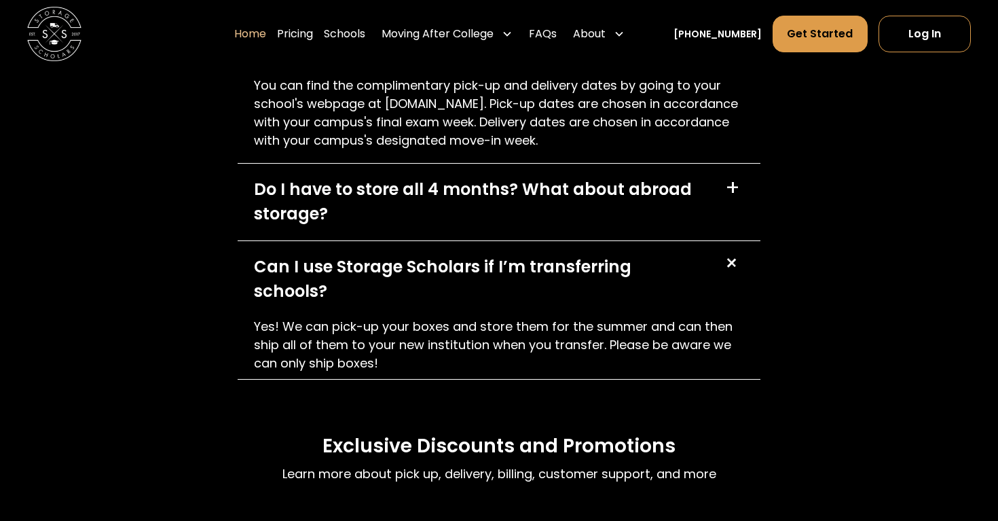
scroll to position [4293, 0]
click at [733, 276] on div "+" at bounding box center [731, 264] width 26 height 26
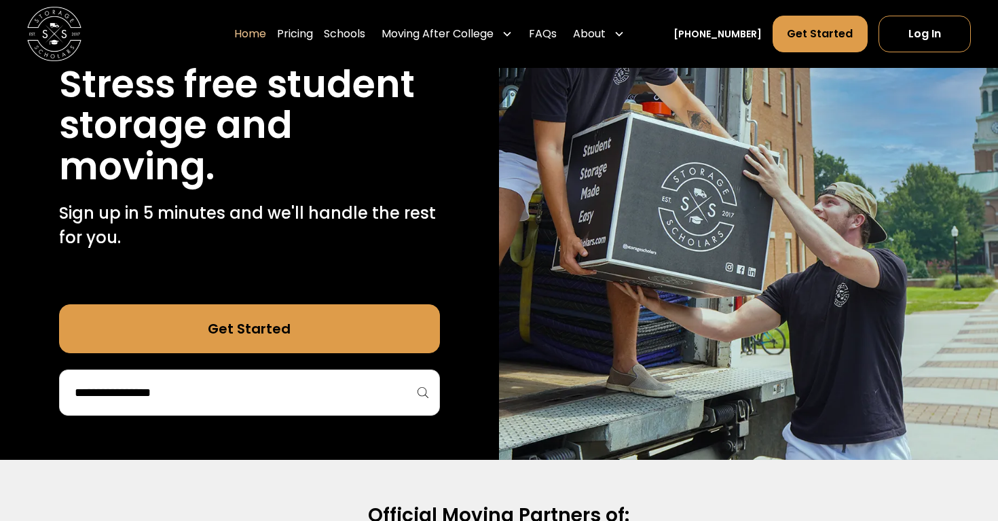
scroll to position [0, 0]
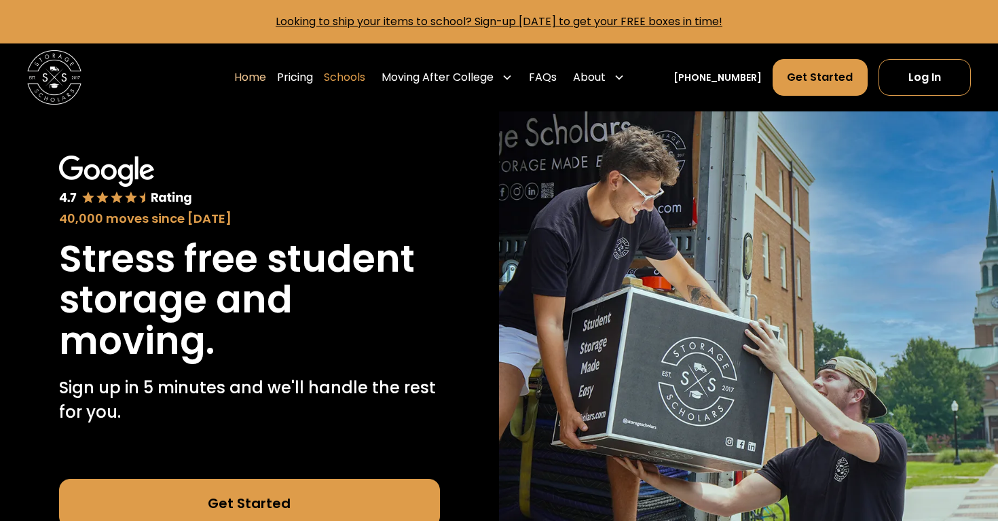
click at [346, 73] on link "Schools" at bounding box center [344, 77] width 41 height 38
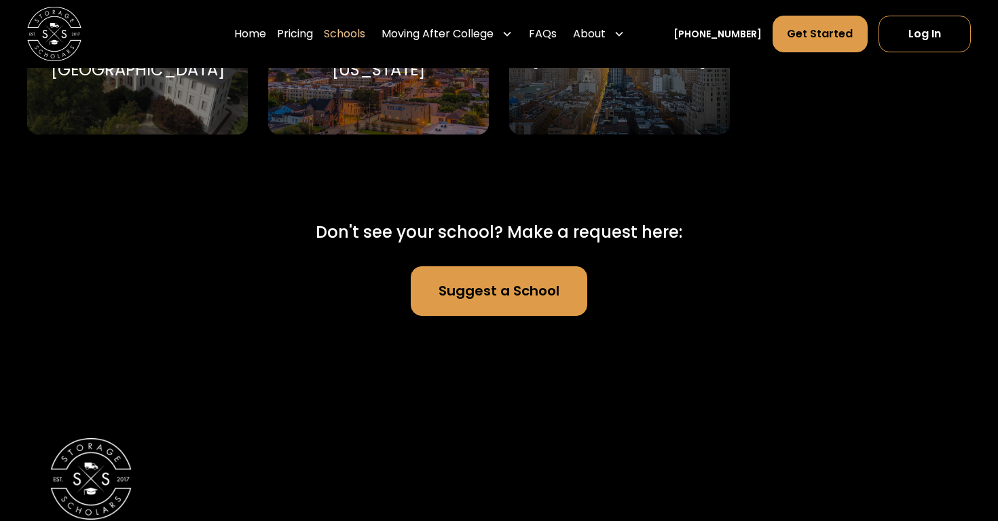
scroll to position [8555, 0]
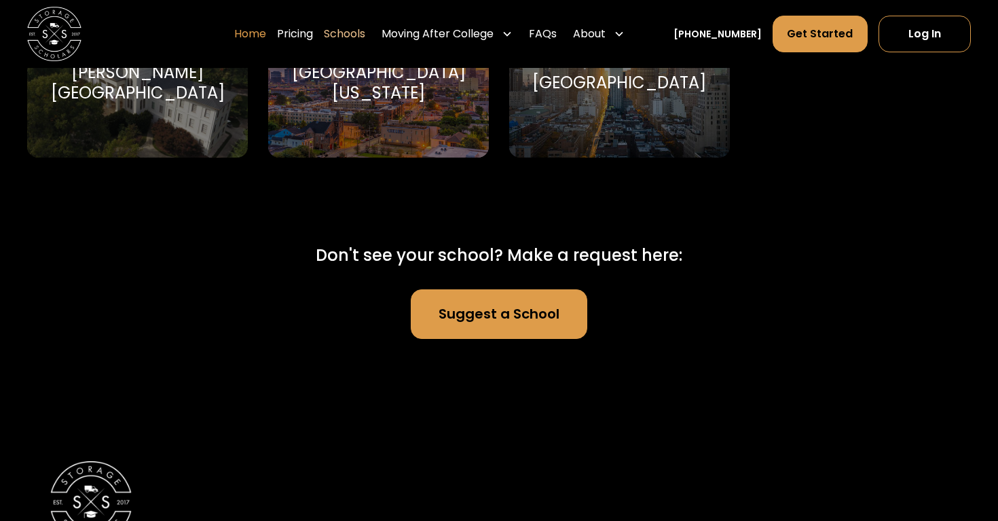
click at [265, 31] on link "Home" at bounding box center [250, 34] width 32 height 38
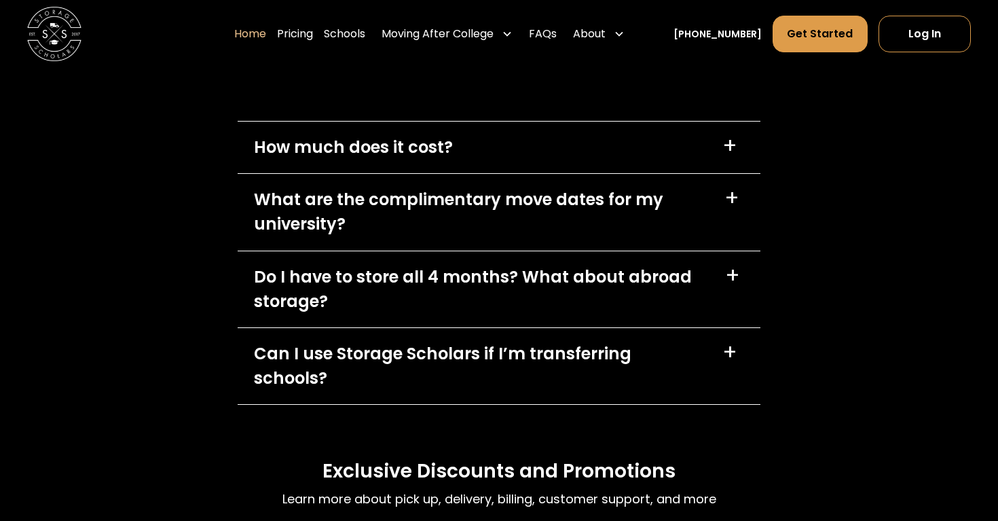
scroll to position [3960, 0]
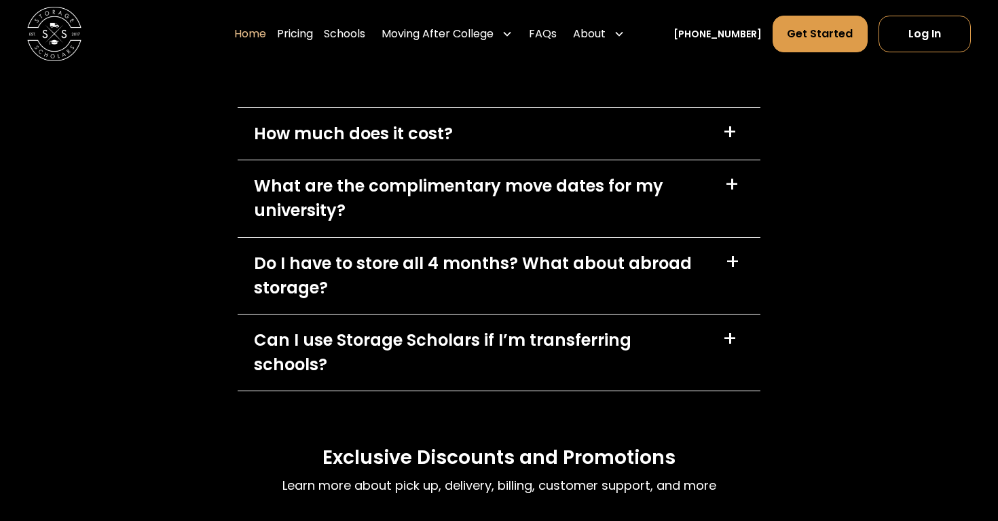
click at [729, 261] on div "+" at bounding box center [732, 262] width 15 height 22
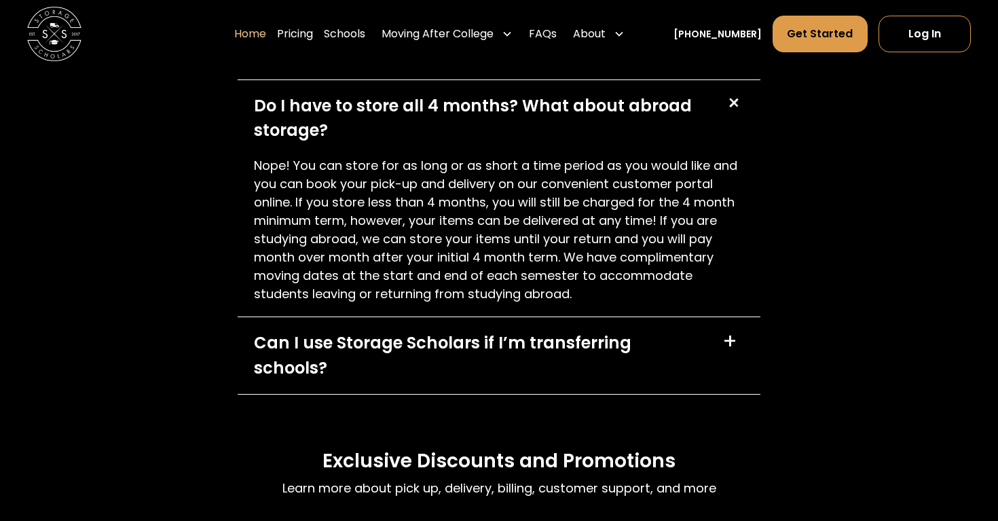
scroll to position [4121, 0]
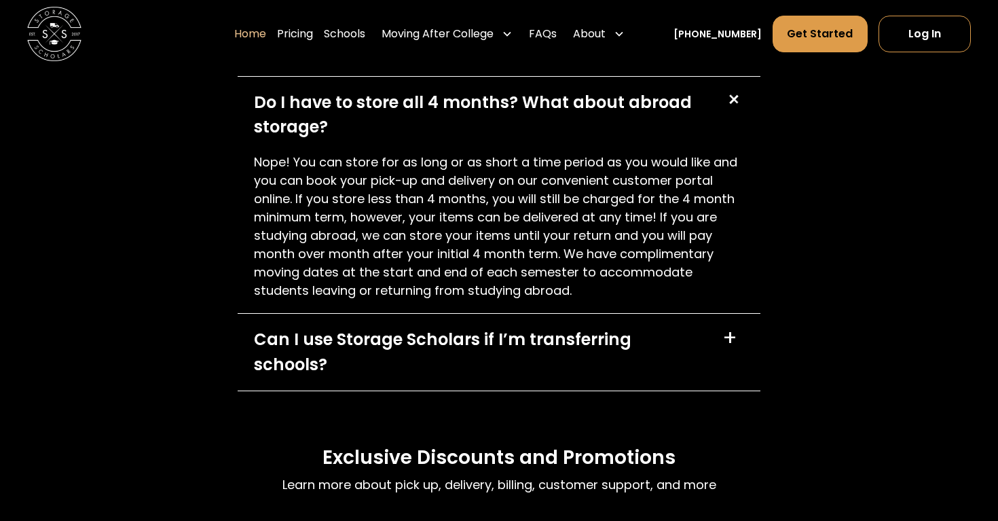
click at [709, 339] on div "Can I use Storage Scholars if I’m transferring schools? +" at bounding box center [499, 352] width 523 height 76
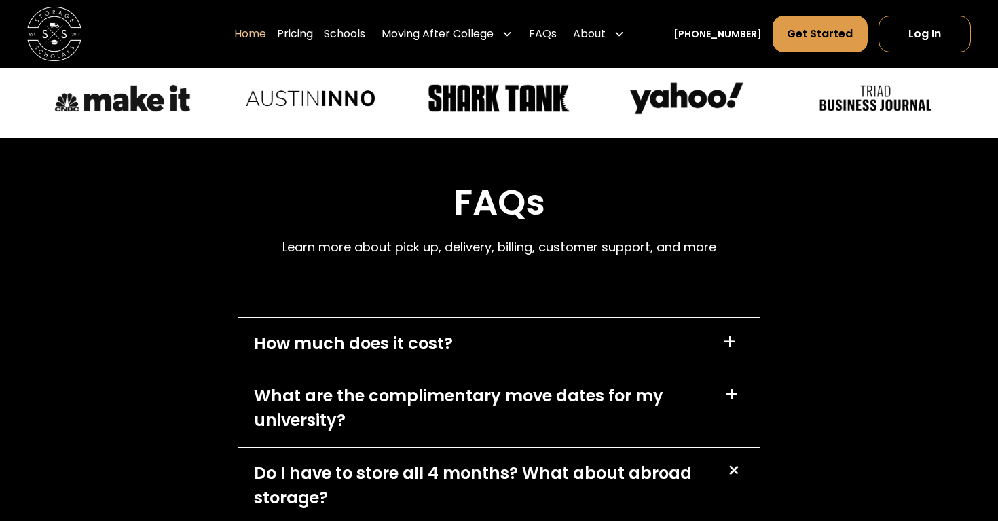
scroll to position [3749, 0]
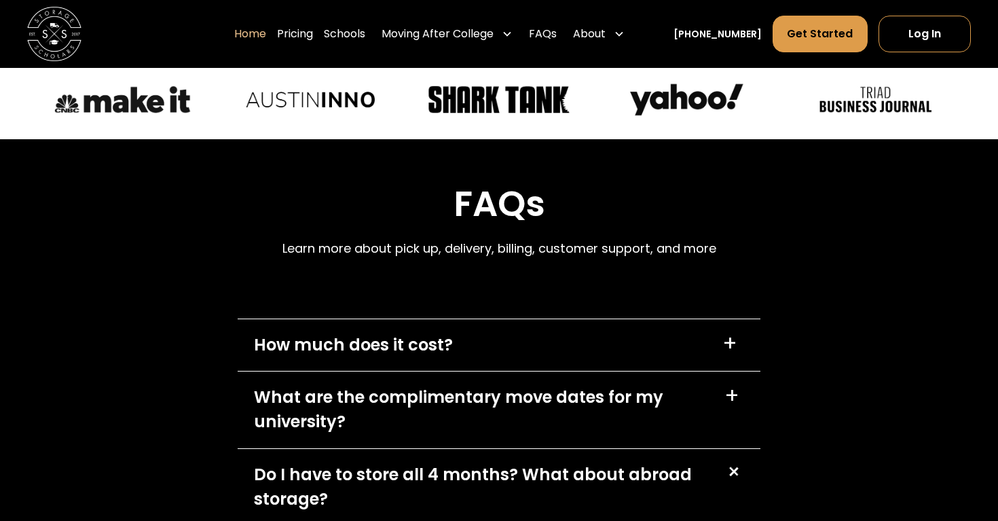
click at [696, 346] on div "How much does it cost? +" at bounding box center [499, 345] width 523 height 52
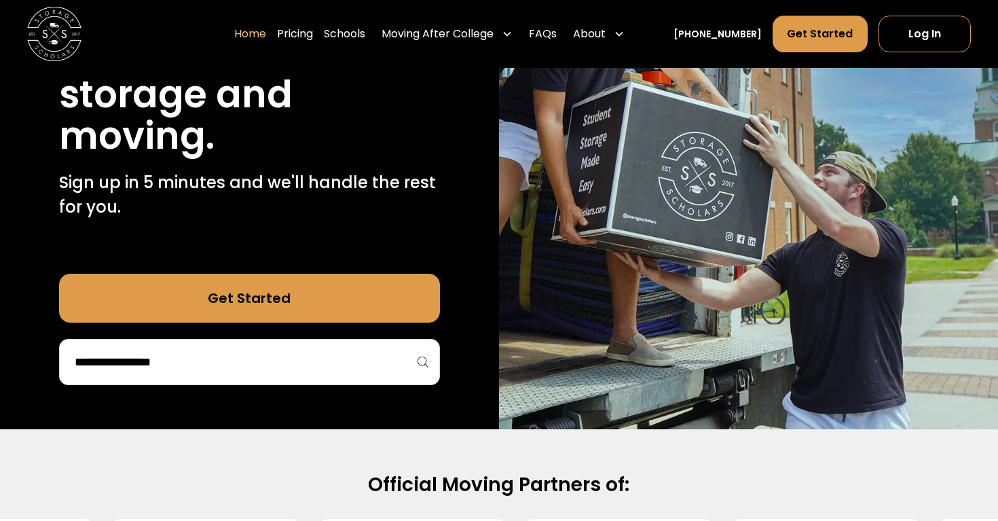
scroll to position [0, 0]
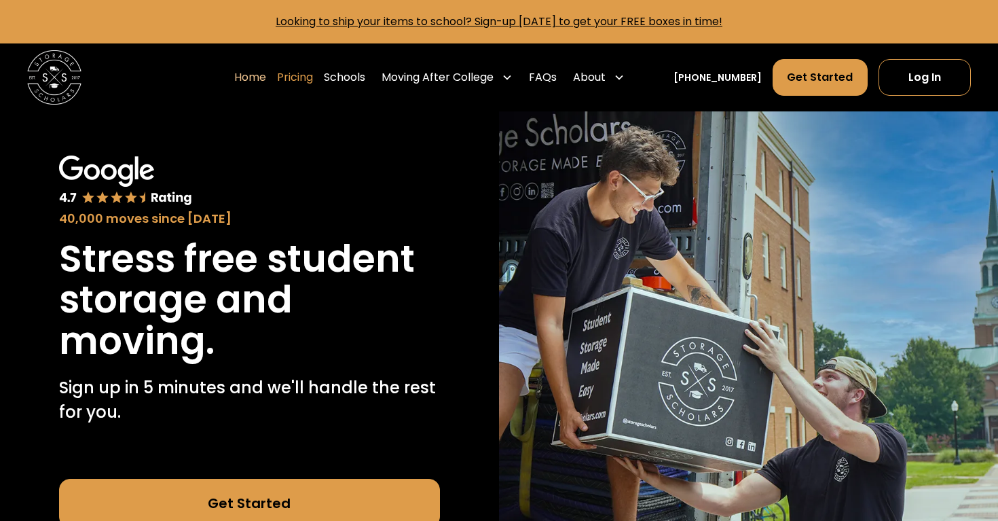
click at [313, 79] on link "Pricing" at bounding box center [295, 77] width 36 height 38
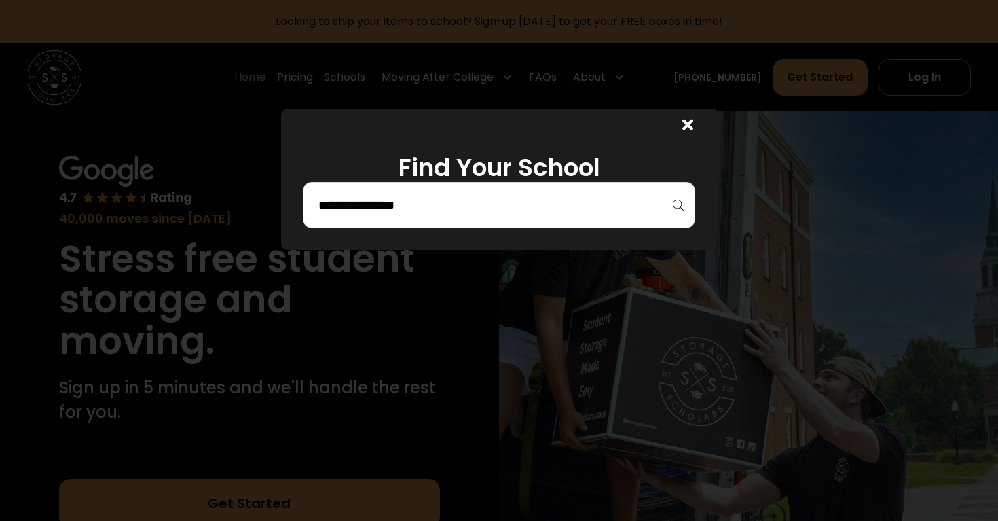
click at [692, 126] on icon at bounding box center [687, 125] width 11 height 16
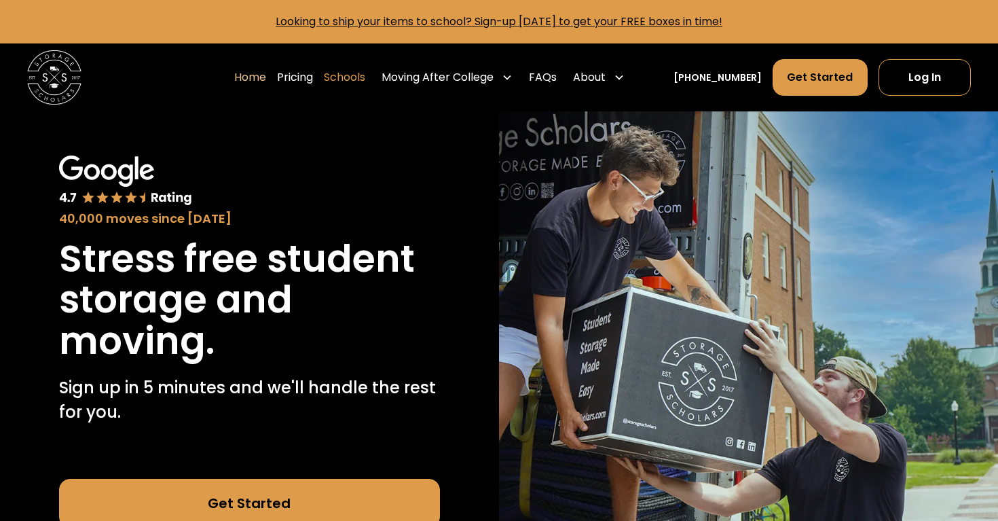
click at [365, 73] on link "Schools" at bounding box center [344, 77] width 41 height 38
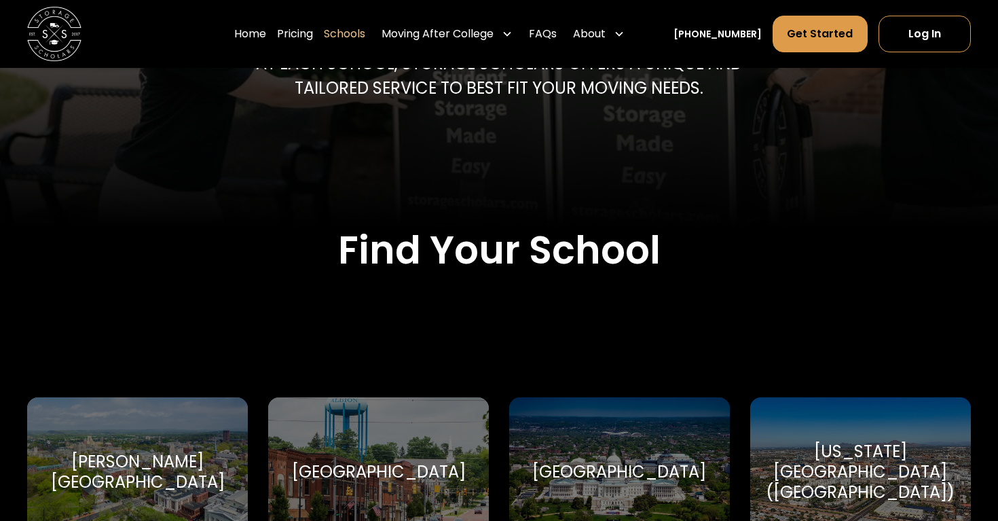
scroll to position [553, 0]
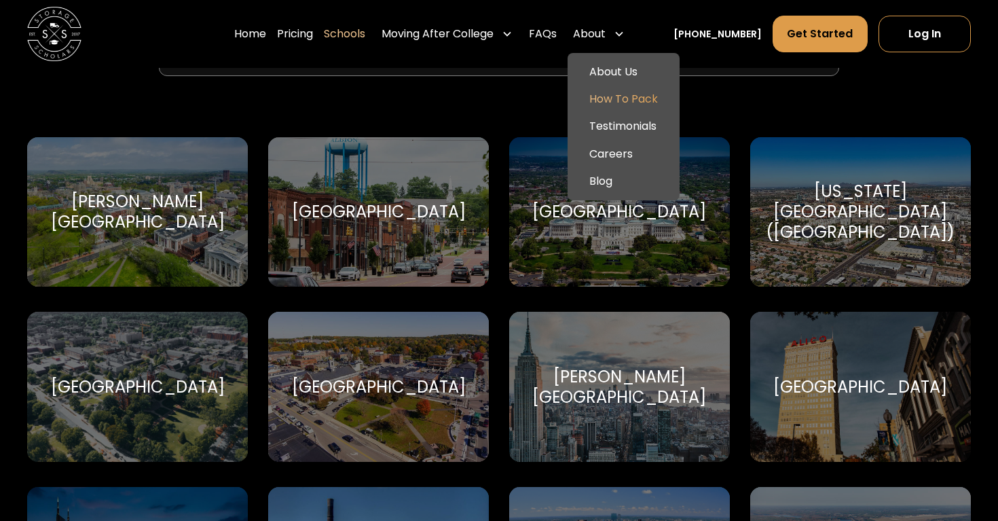
click at [637, 94] on link "How To Pack" at bounding box center [623, 99] width 101 height 27
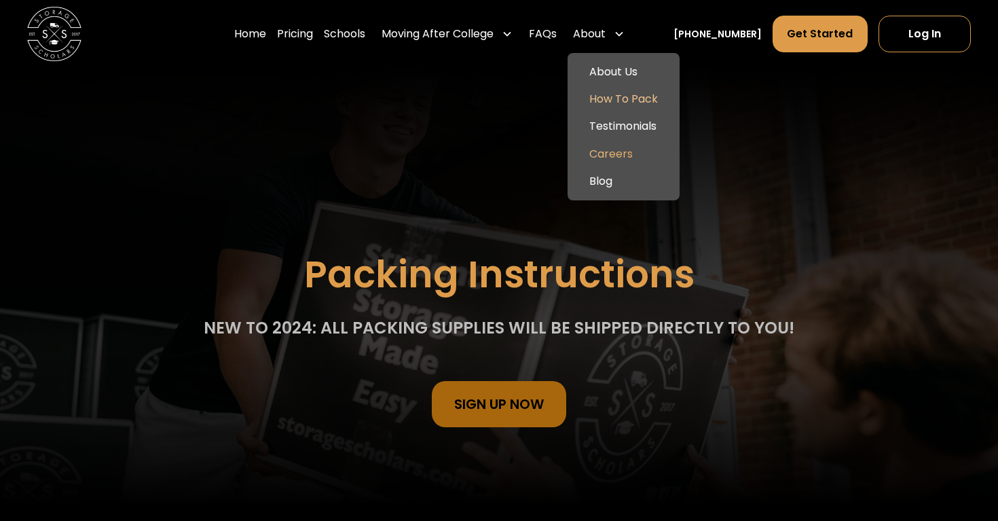
click at [632, 154] on link "Careers" at bounding box center [623, 153] width 101 height 27
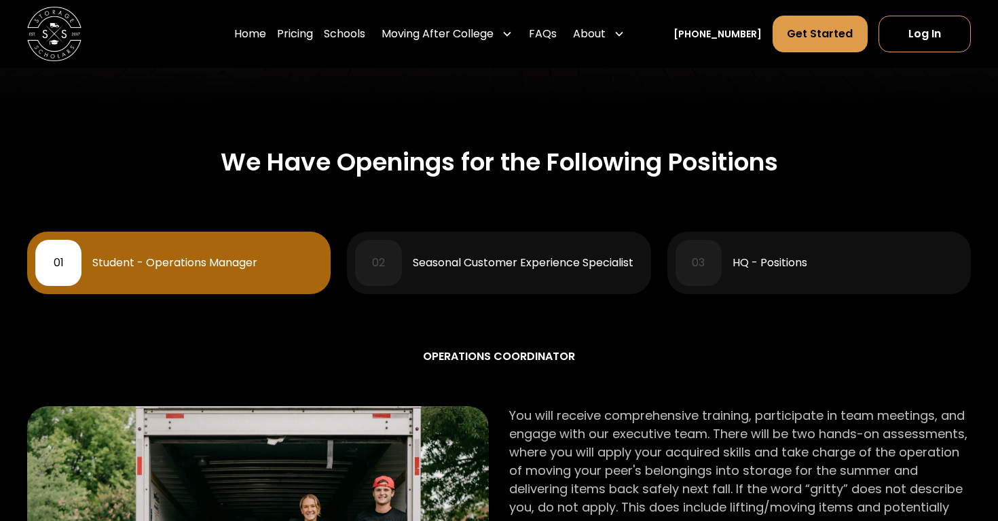
scroll to position [553, 0]
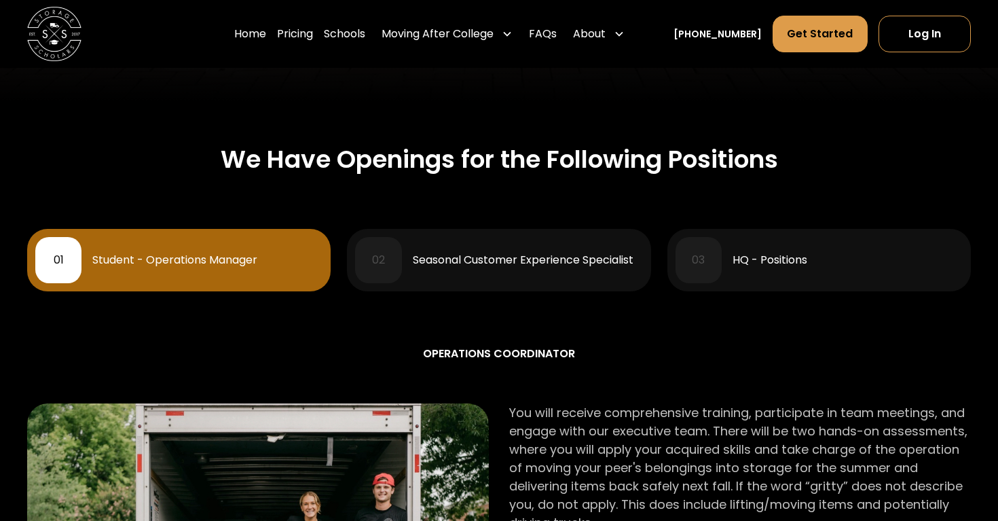
click at [270, 270] on div "01 Student - Operations Manager" at bounding box center [178, 260] width 287 height 46
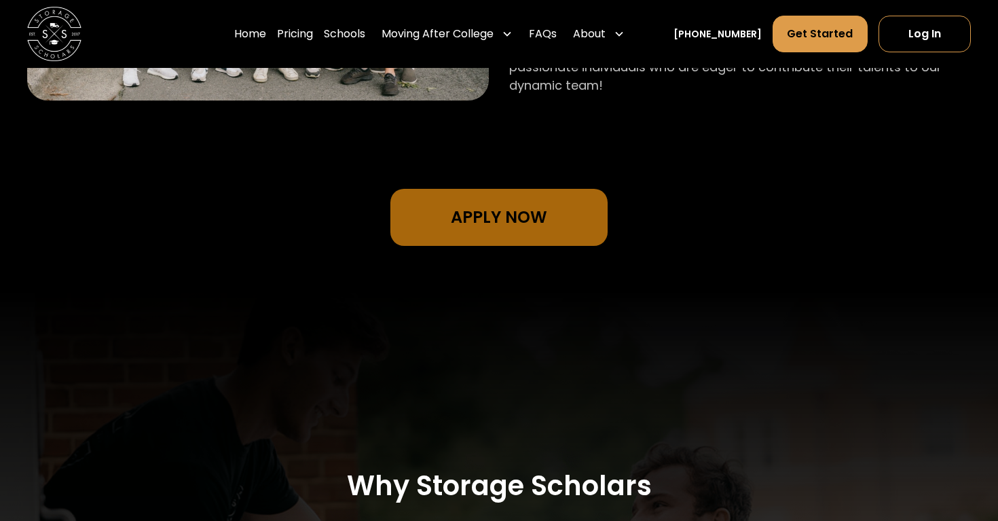
scroll to position [1264, 0]
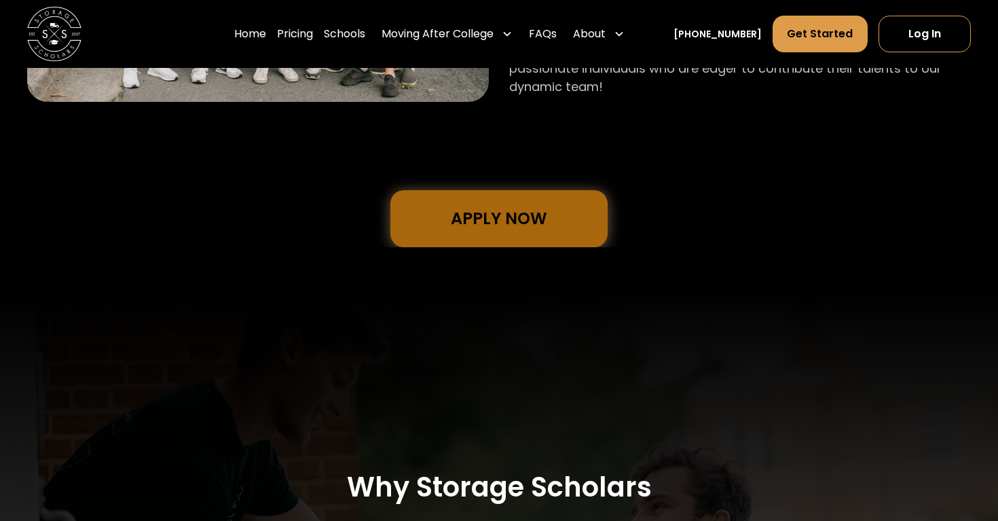
click at [521, 190] on link "Apply Now" at bounding box center [499, 218] width 218 height 57
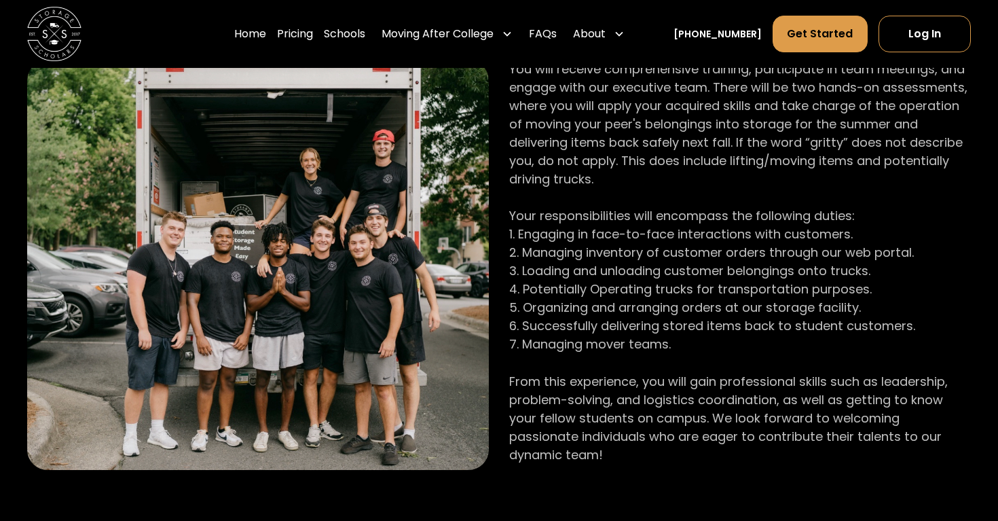
scroll to position [890, 0]
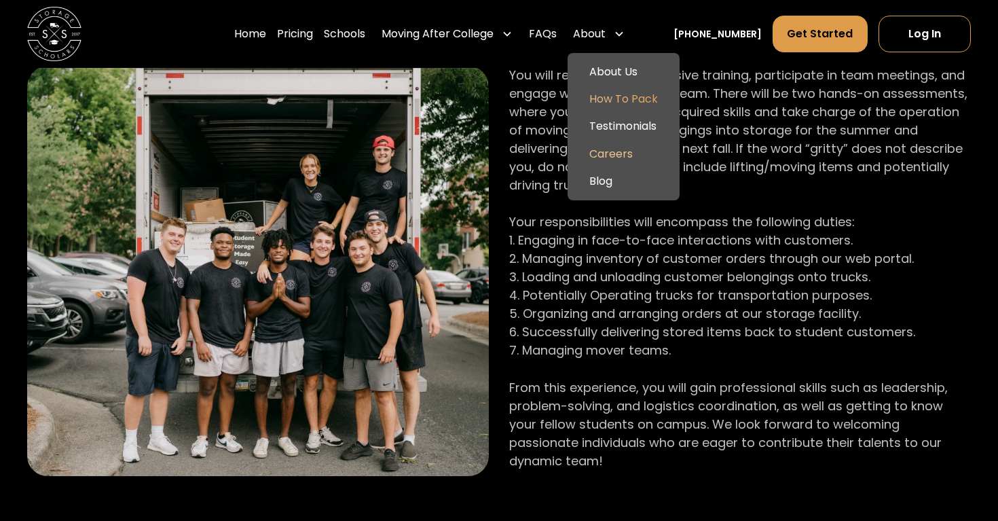
click at [652, 107] on link "How To Pack" at bounding box center [623, 99] width 101 height 27
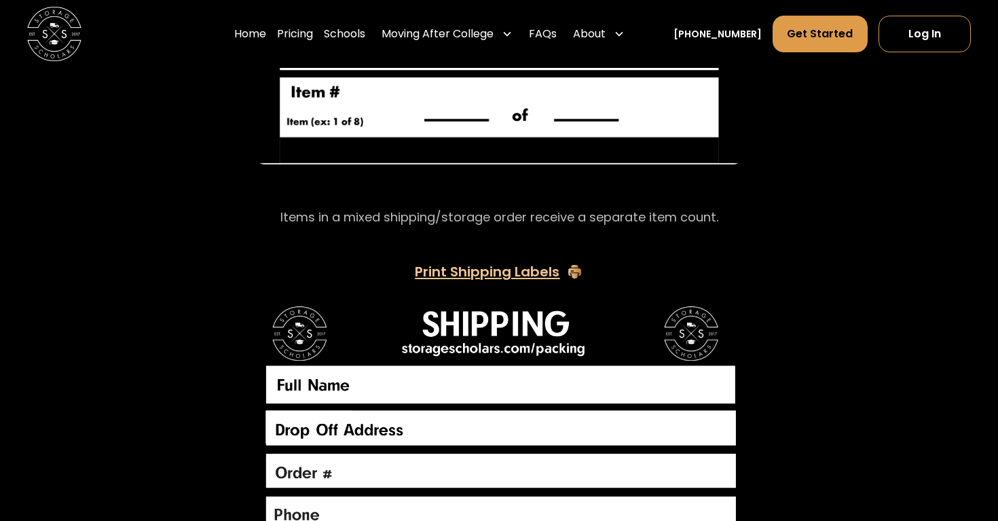
scroll to position [2369, 0]
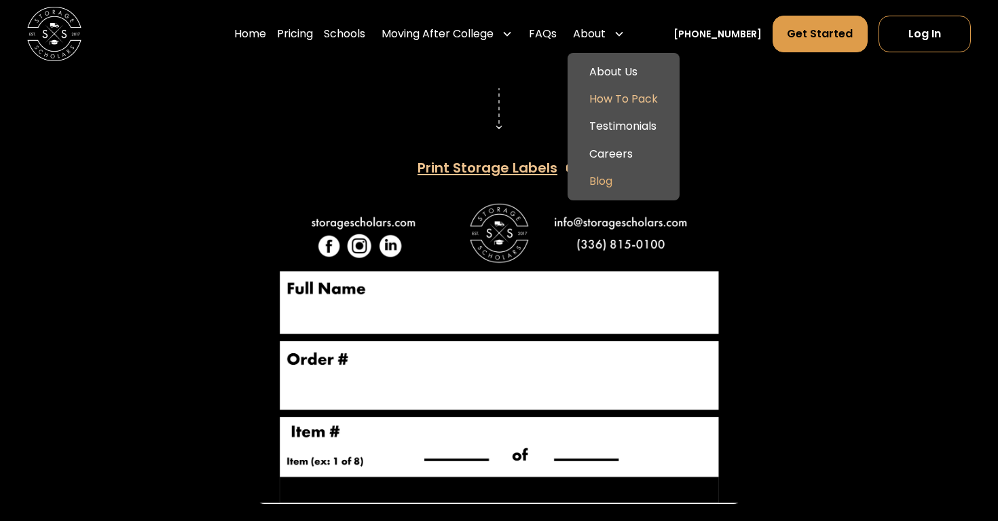
click at [628, 177] on link "Blog" at bounding box center [623, 181] width 101 height 27
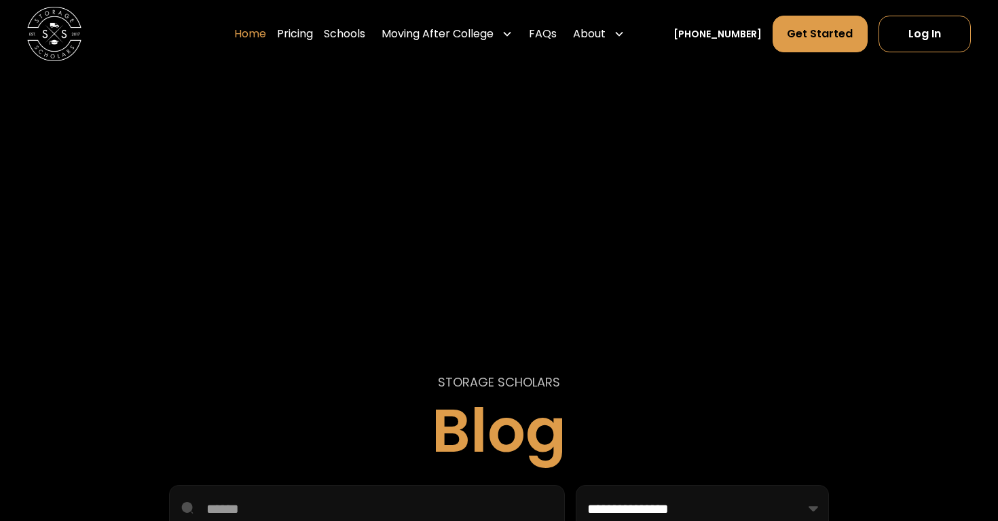
click at [265, 36] on link "Home" at bounding box center [250, 34] width 32 height 38
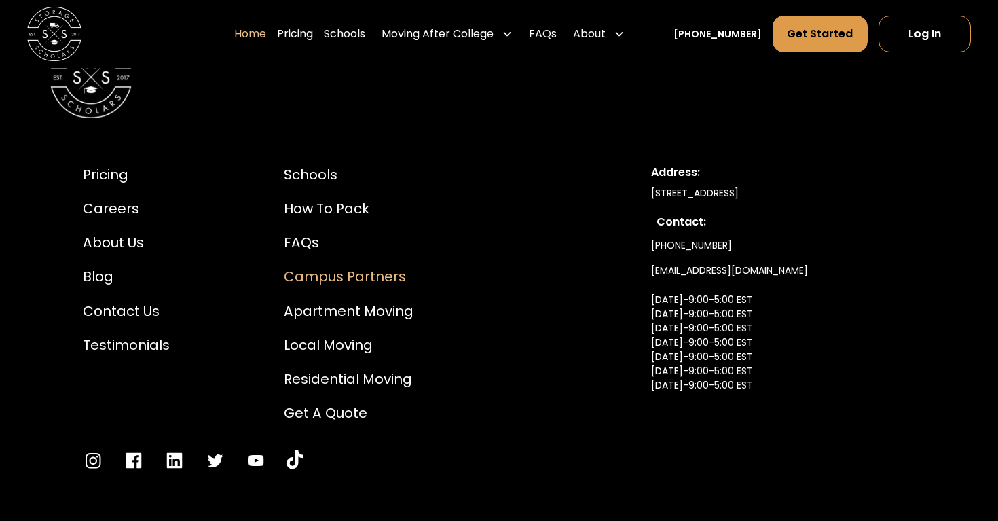
scroll to position [4622, 0]
click at [115, 166] on div "Pricing" at bounding box center [126, 176] width 87 height 20
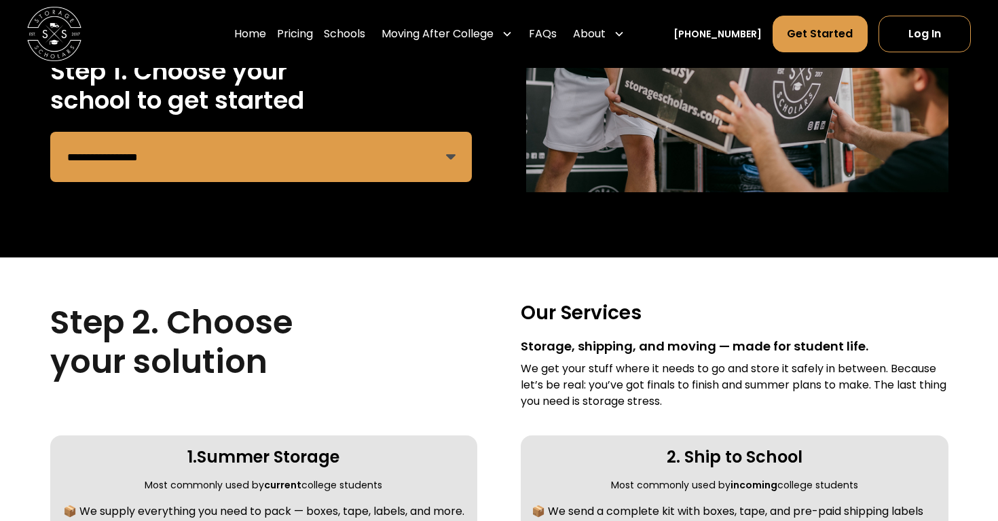
scroll to position [298, 0]
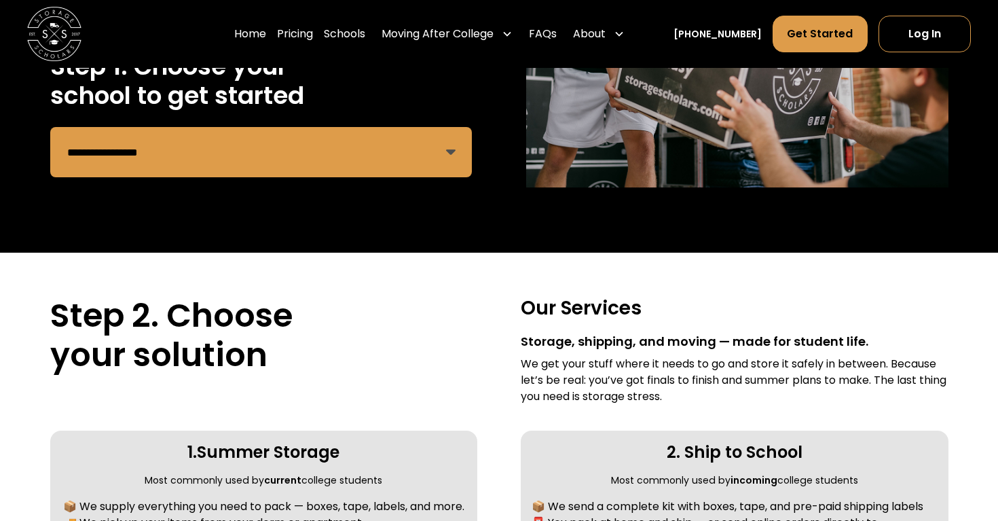
click at [362, 159] on select "**********" at bounding box center [261, 152] width 422 height 50
select select "**********"
click at [50, 127] on select "**********" at bounding box center [261, 152] width 422 height 50
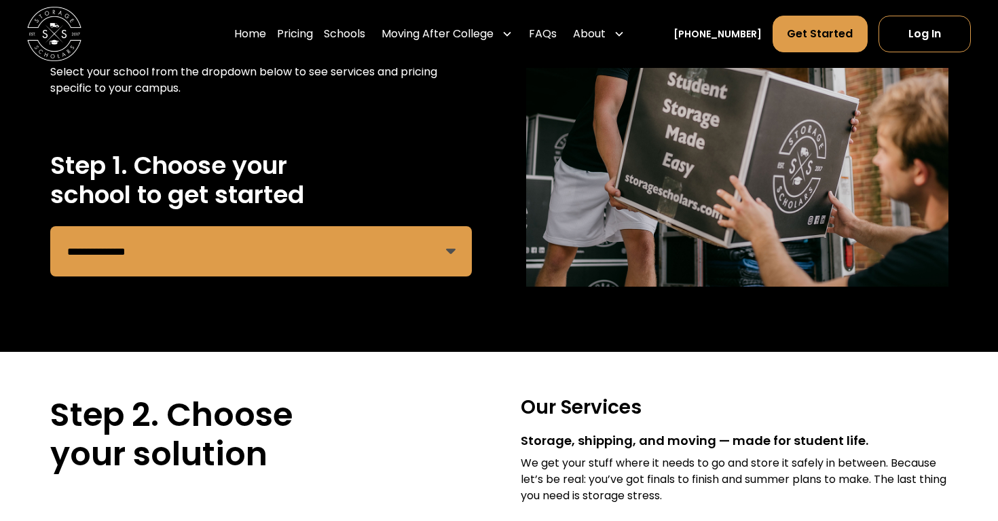
scroll to position [0, 0]
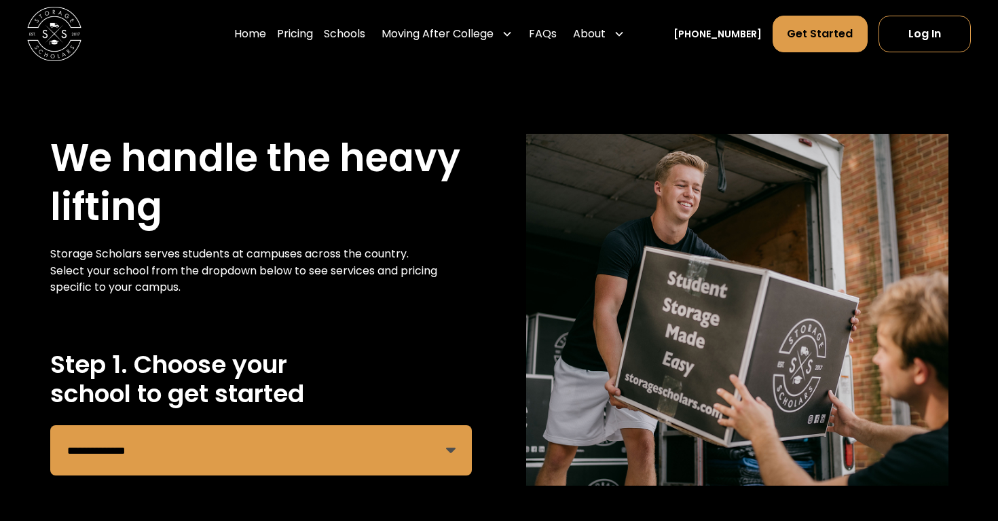
click at [332, 437] on select "**********" at bounding box center [261, 450] width 422 height 50
select select "Remind Form"
click at [50, 425] on select "**********" at bounding box center [261, 450] width 422 height 50
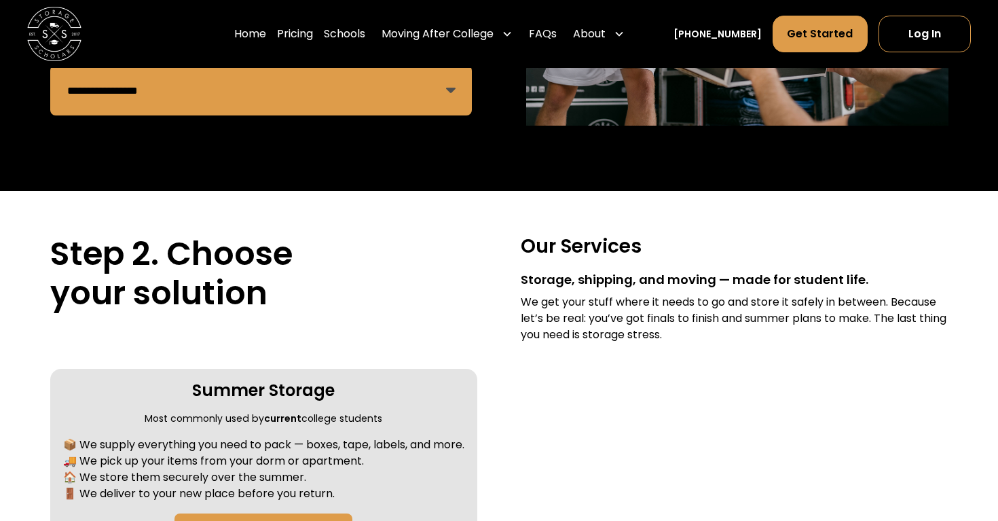
scroll to position [362, 0]
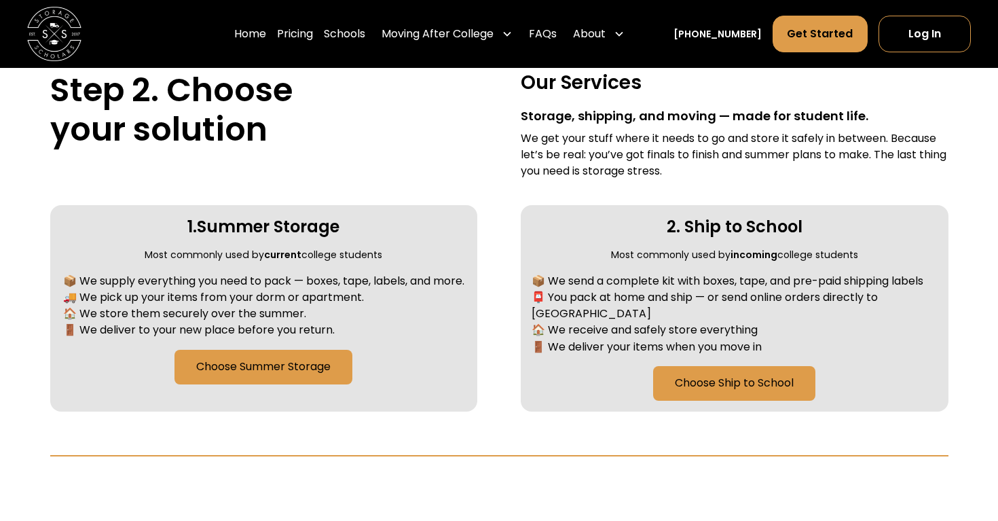
scroll to position [525, 0]
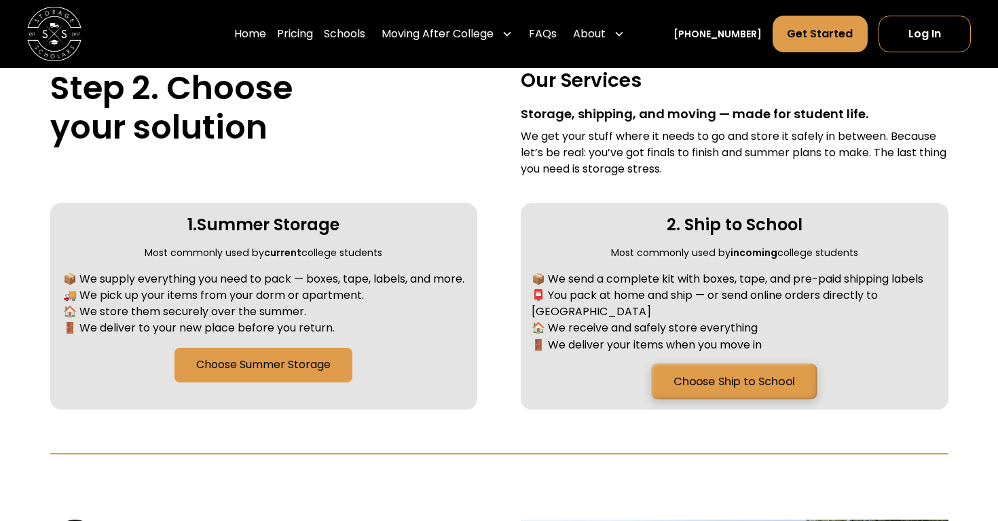
click at [765, 363] on link "Choose Ship to School" at bounding box center [735, 380] width 166 height 35
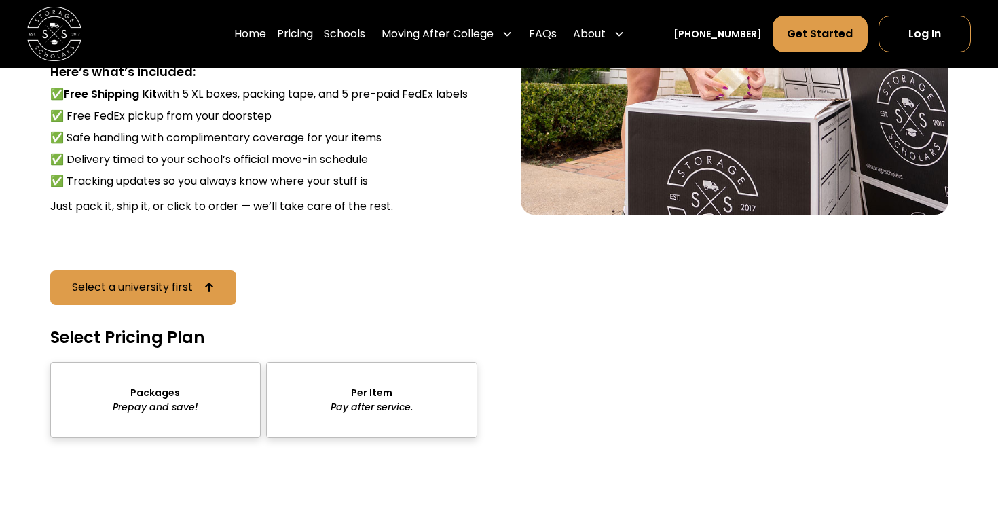
scroll to position [1933, 0]
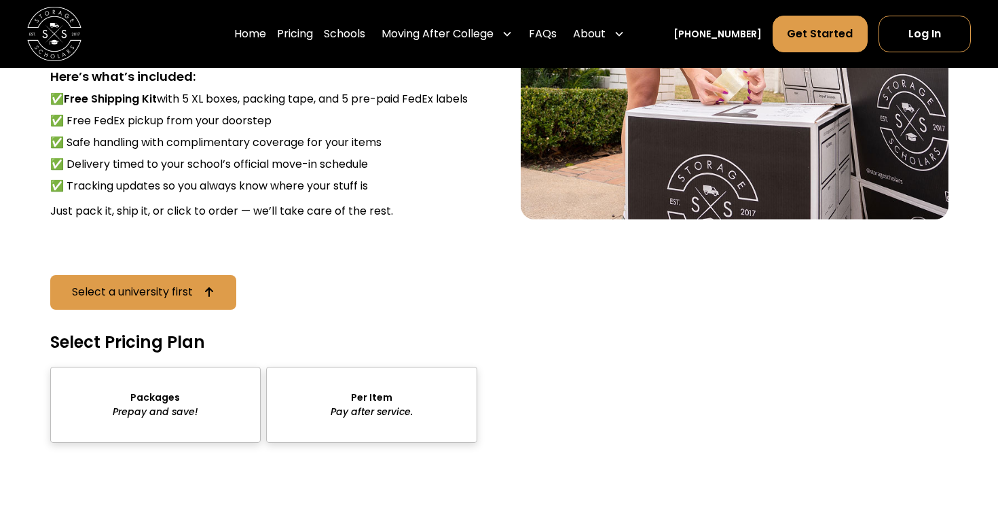
click at [331, 391] on div "sts" at bounding box center [371, 405] width 211 height 77
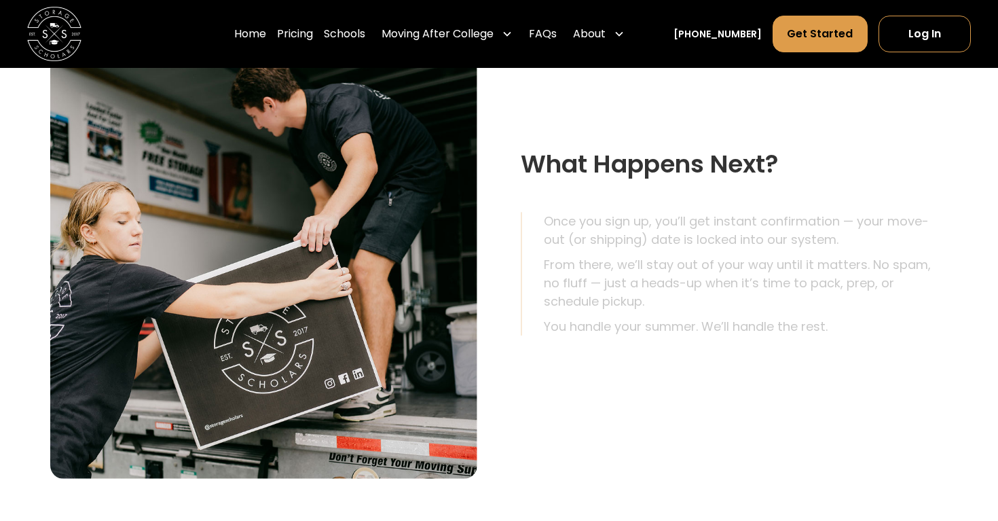
scroll to position [2563, 0]
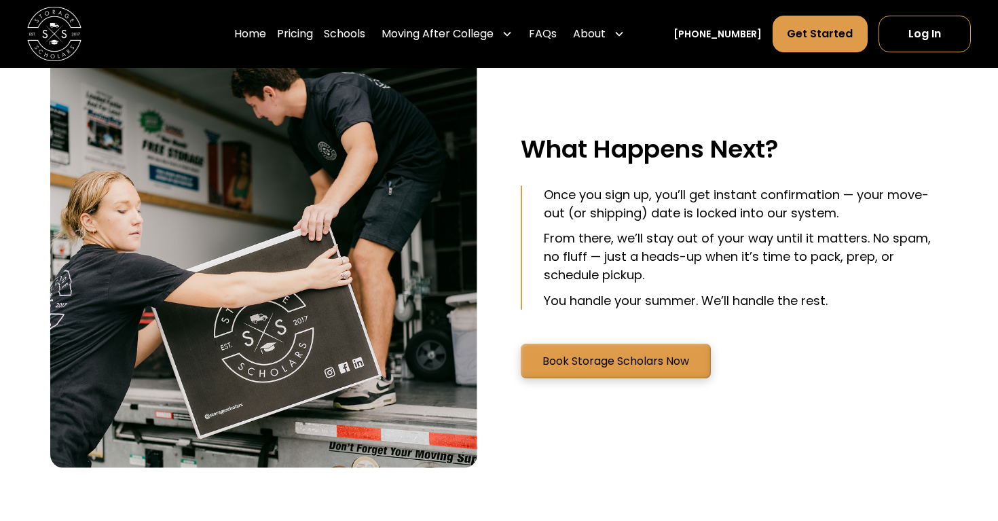
click at [680, 344] on link "Book Storage Scholars Now" at bounding box center [616, 361] width 190 height 35
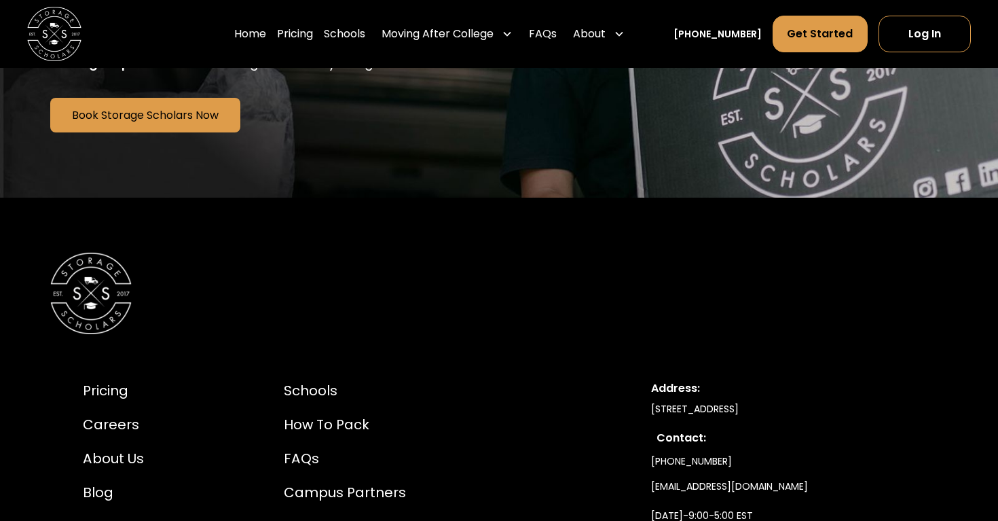
scroll to position [3288, 0]
